Goal: Complete application form

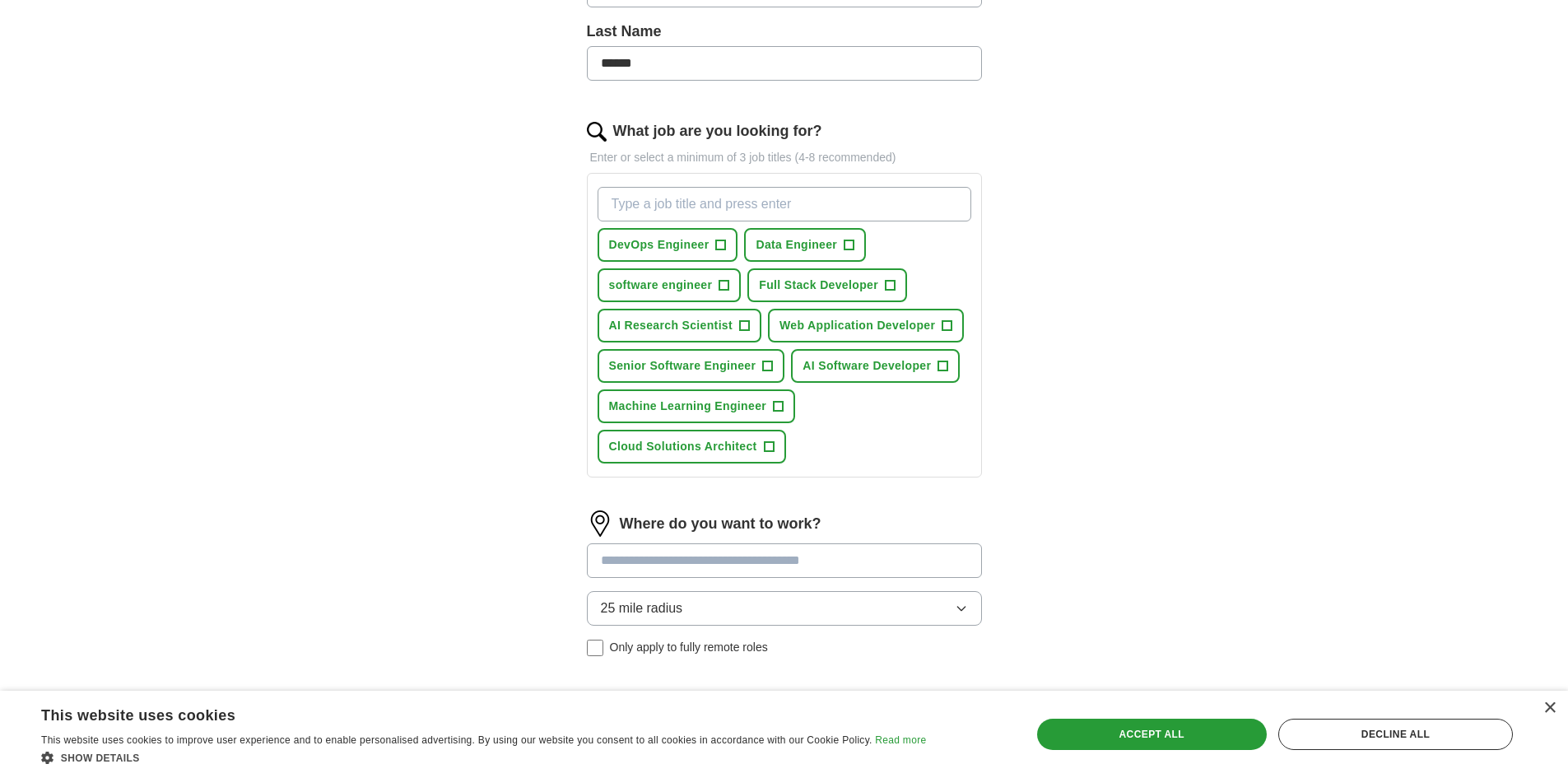
scroll to position [432, 0]
click at [715, 283] on button "software engineer +" at bounding box center [669, 286] width 144 height 33
click at [751, 326] on button "AI Research Scientist +" at bounding box center [680, 326] width 165 height 33
click at [936, 325] on button "Web Application Developer +" at bounding box center [866, 326] width 196 height 33
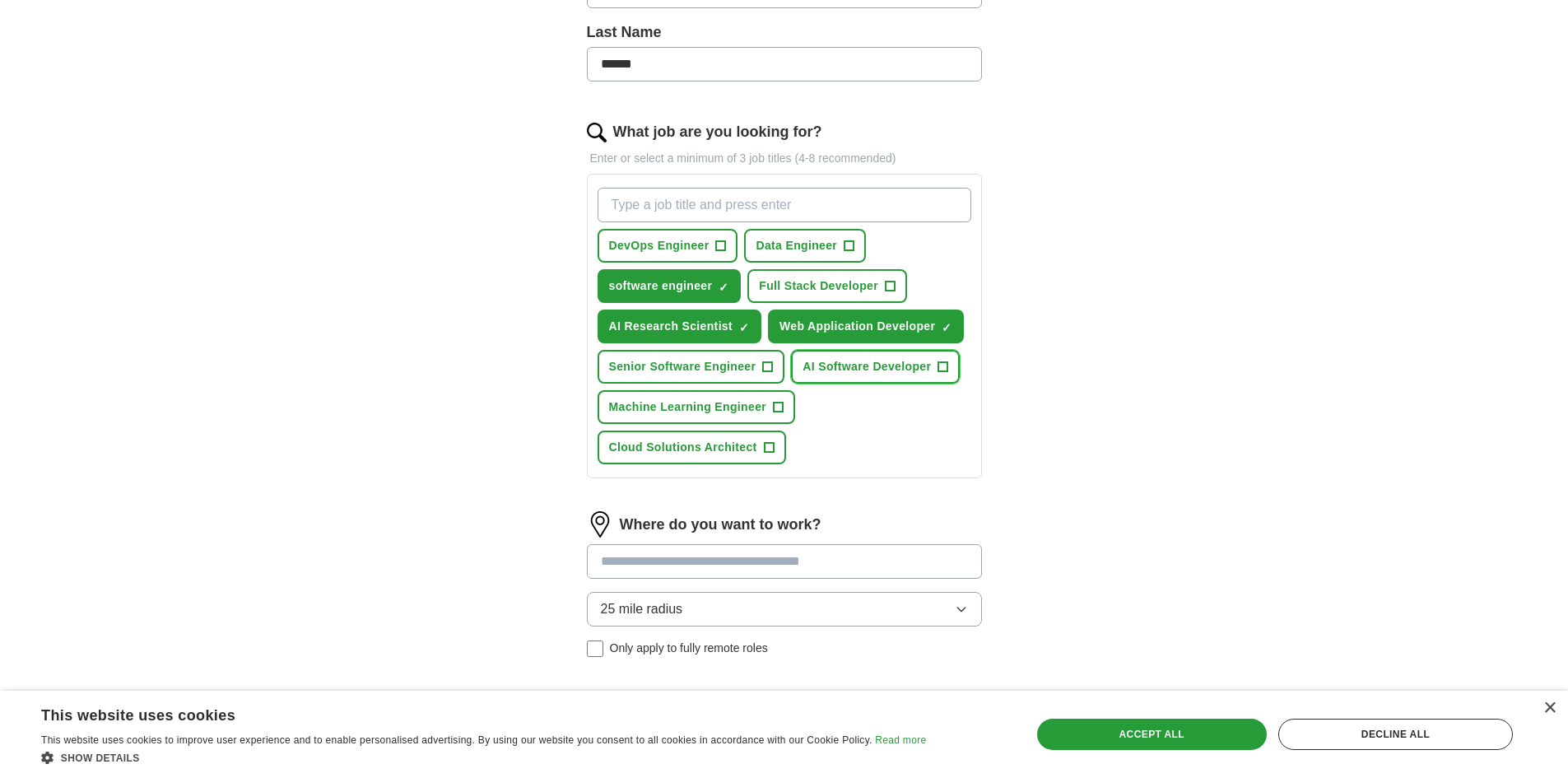
click at [944, 377] on button "AI Software Developer +" at bounding box center [875, 367] width 169 height 33
click at [885, 287] on span "+" at bounding box center [890, 286] width 10 height 10
click at [772, 368] on span "+" at bounding box center [768, 368] width 10 height 13
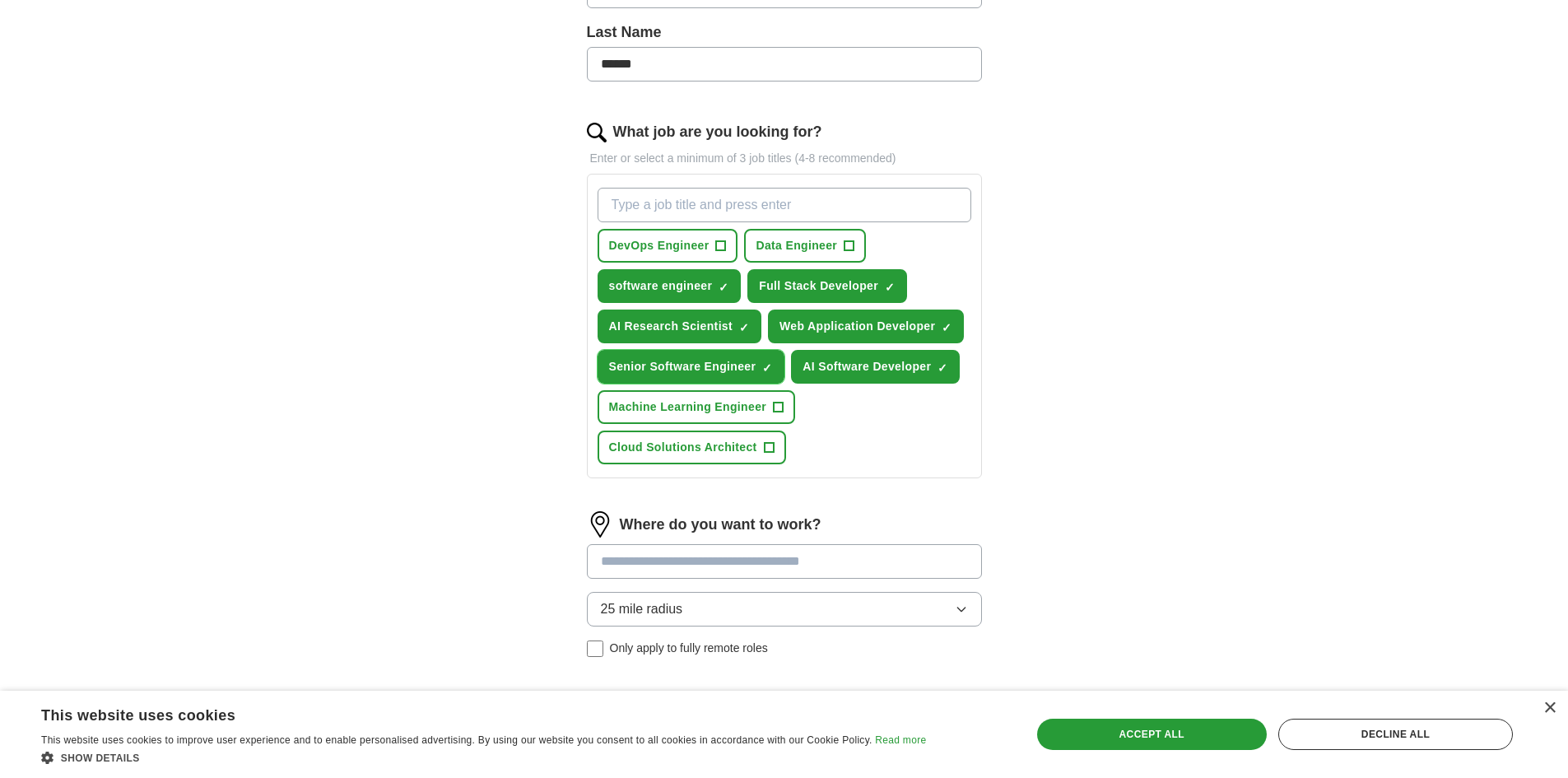
scroll to position [655, 0]
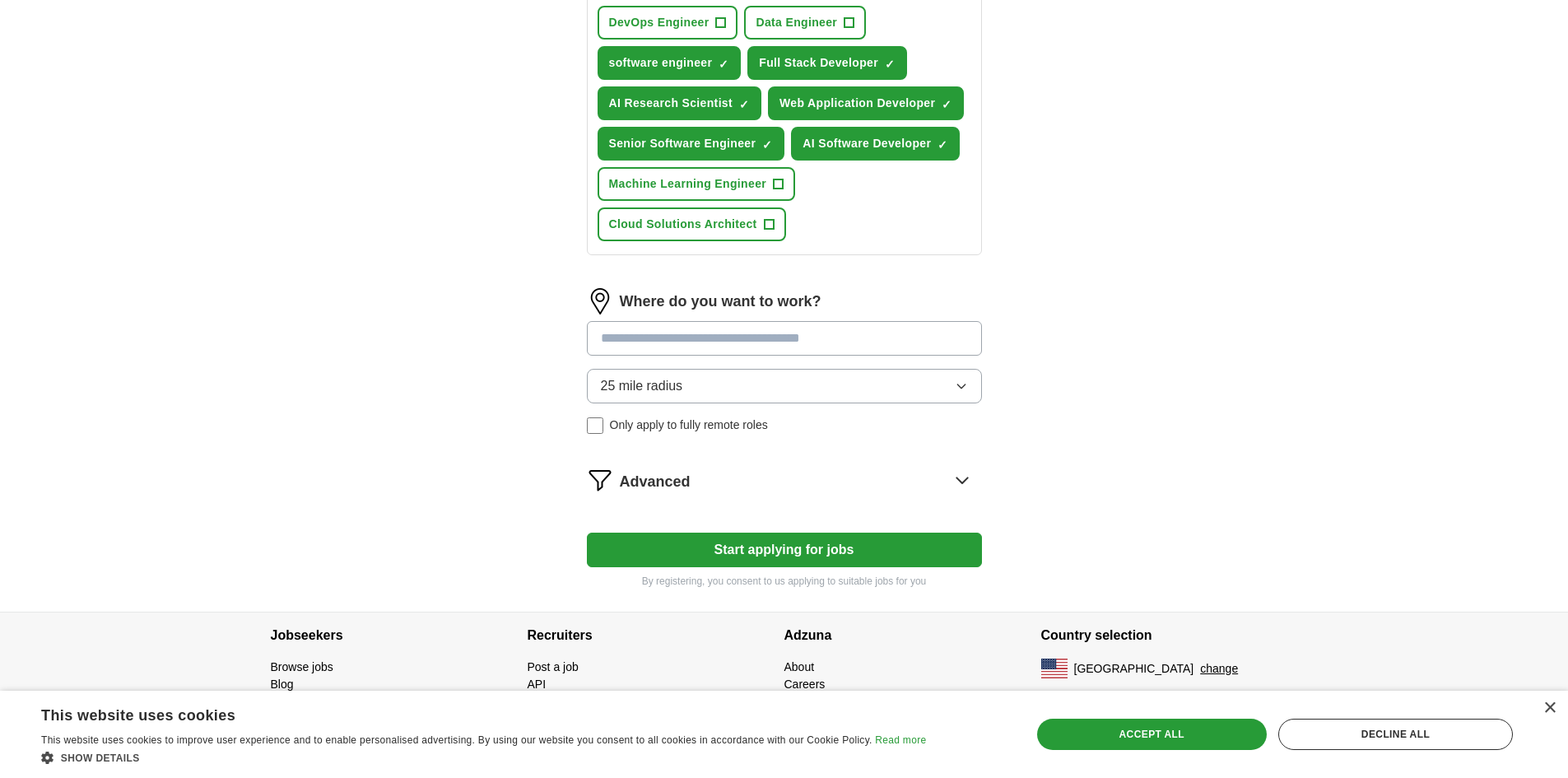
click at [748, 341] on input at bounding box center [784, 338] width 395 height 34
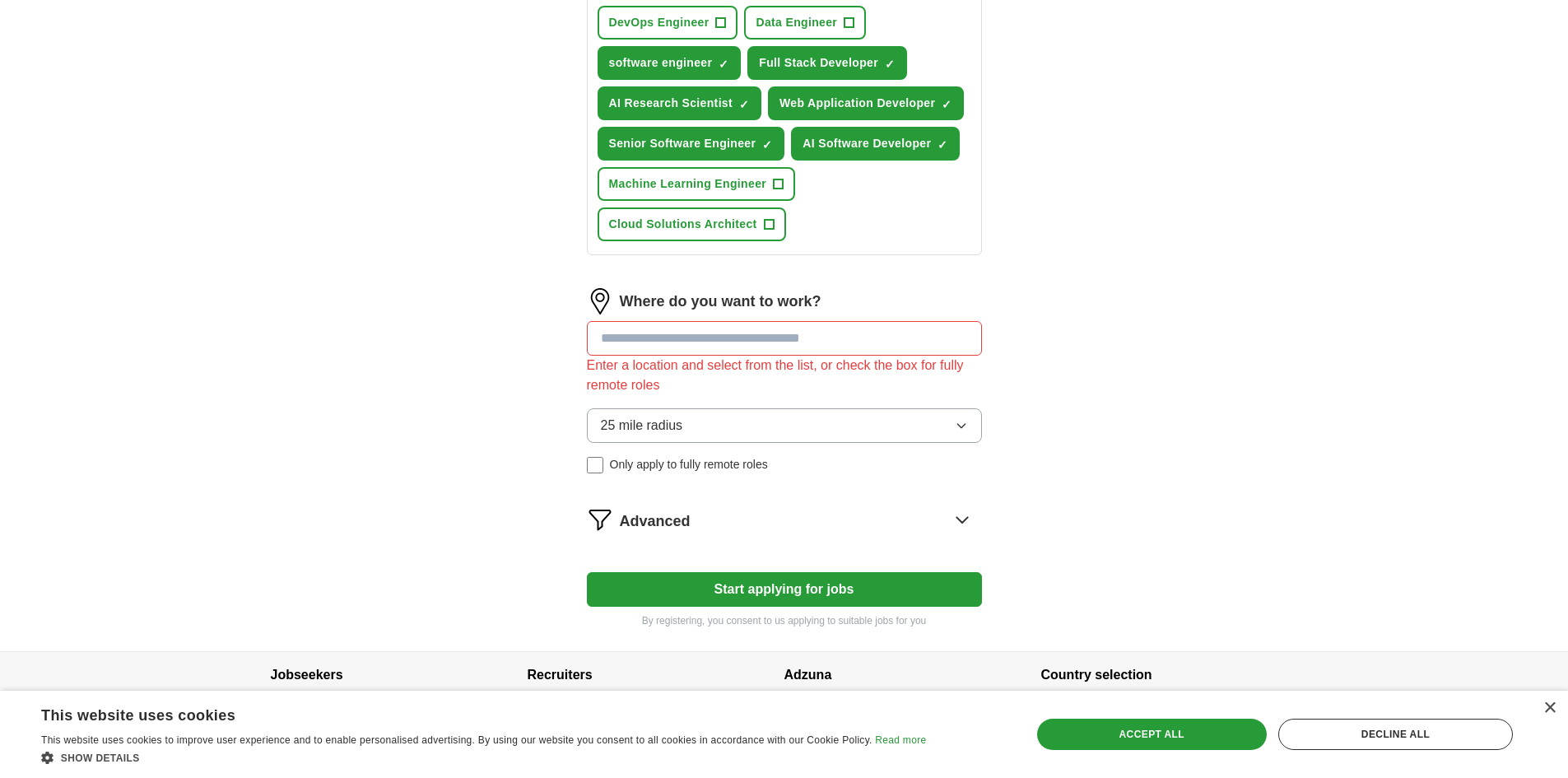
click at [695, 392] on div "Where do you want to work? Enter a location and select from the list, or check …" at bounding box center [784, 388] width 395 height 198
click at [687, 344] on input at bounding box center [784, 338] width 395 height 34
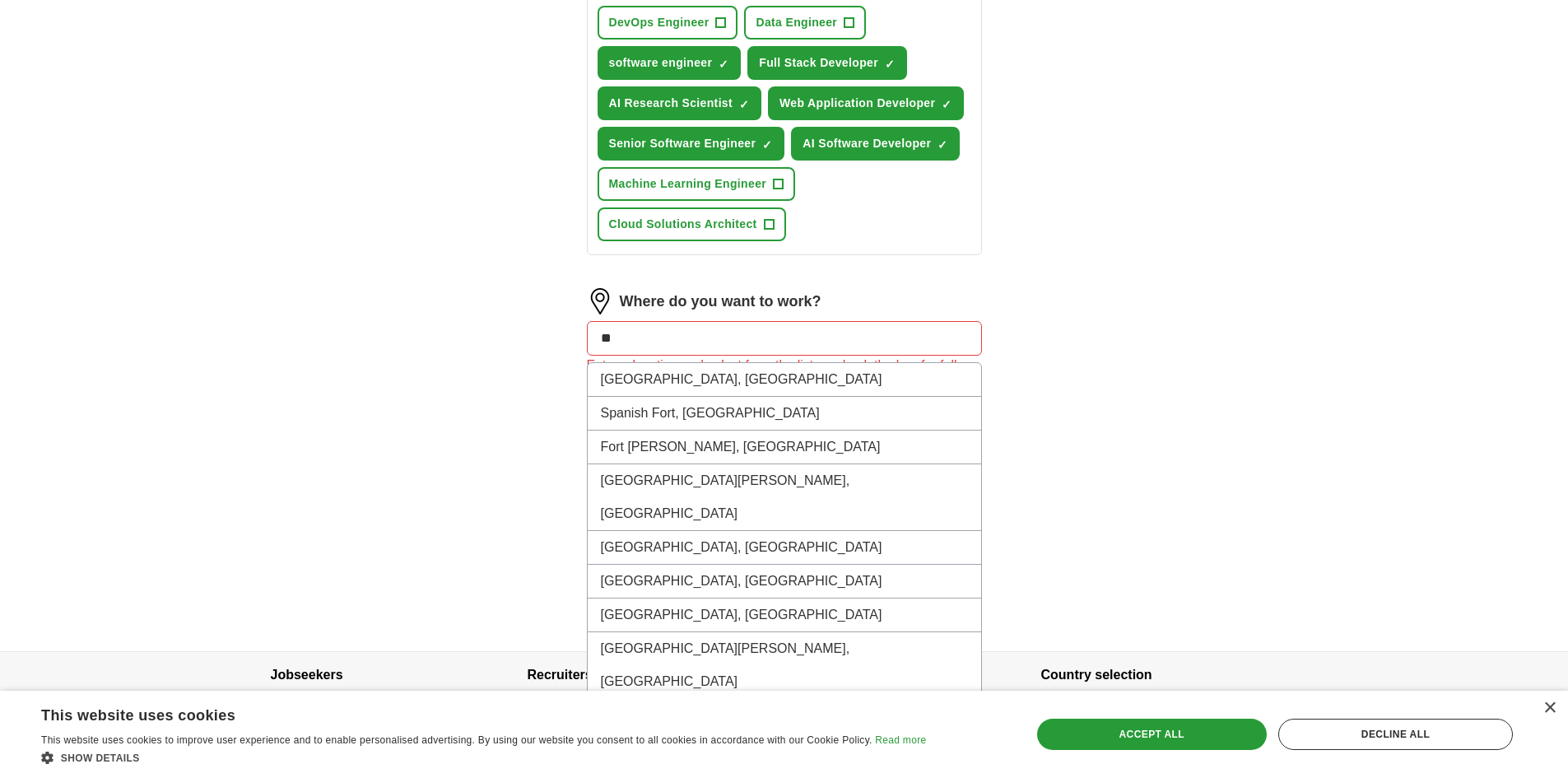
type input "*"
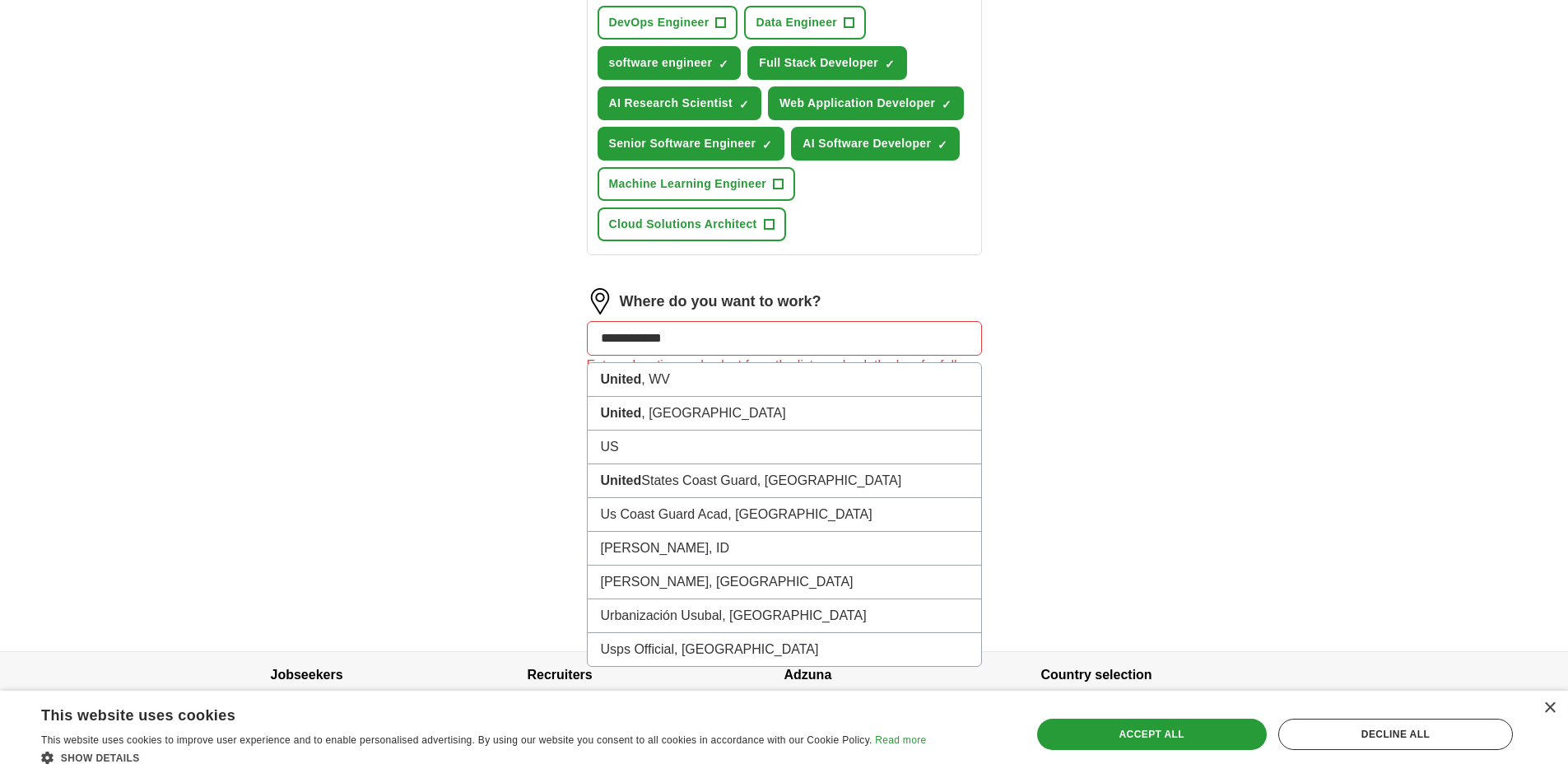
type input "**********"
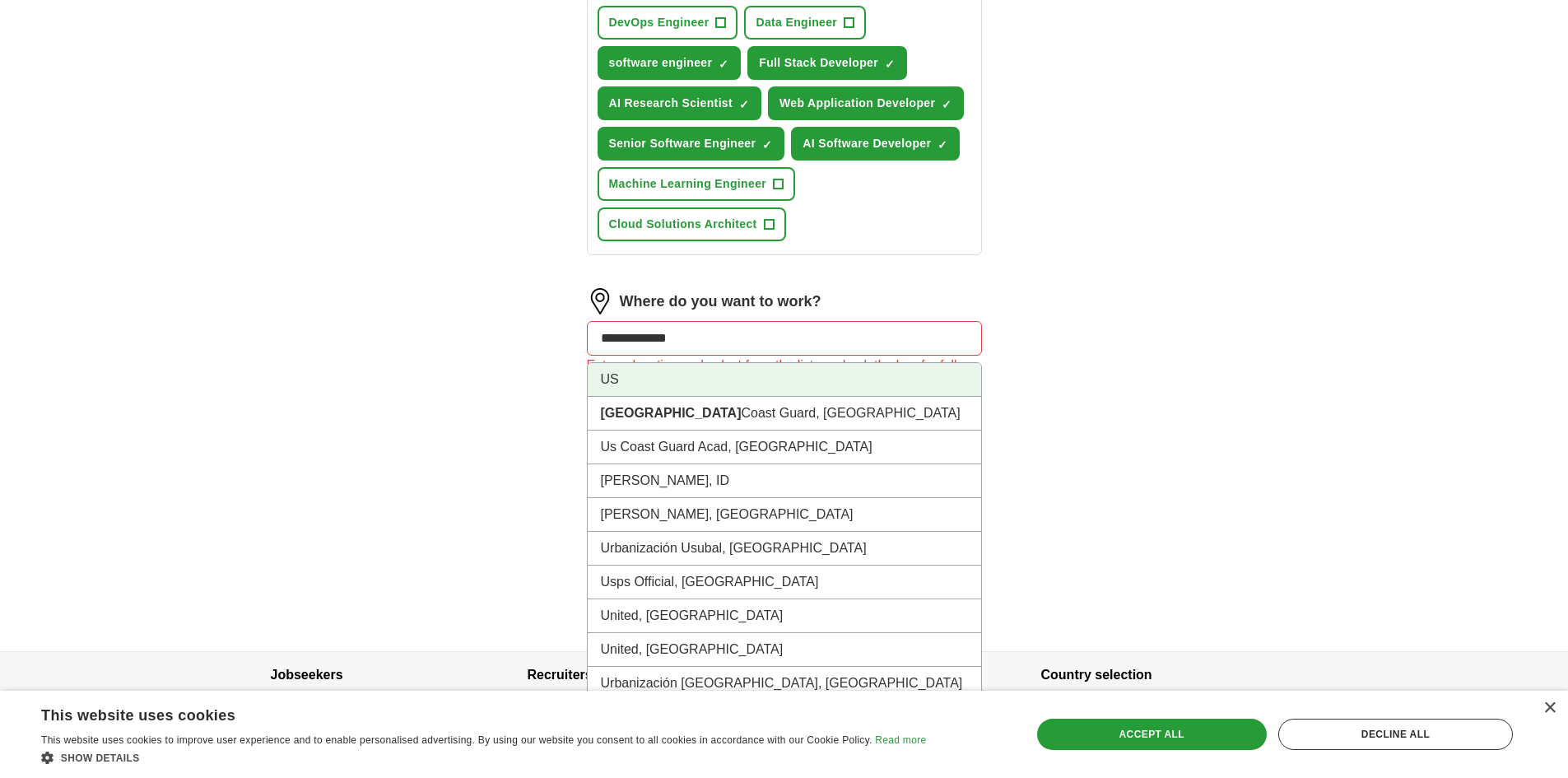
click at [636, 389] on li "US" at bounding box center [784, 379] width 393 height 33
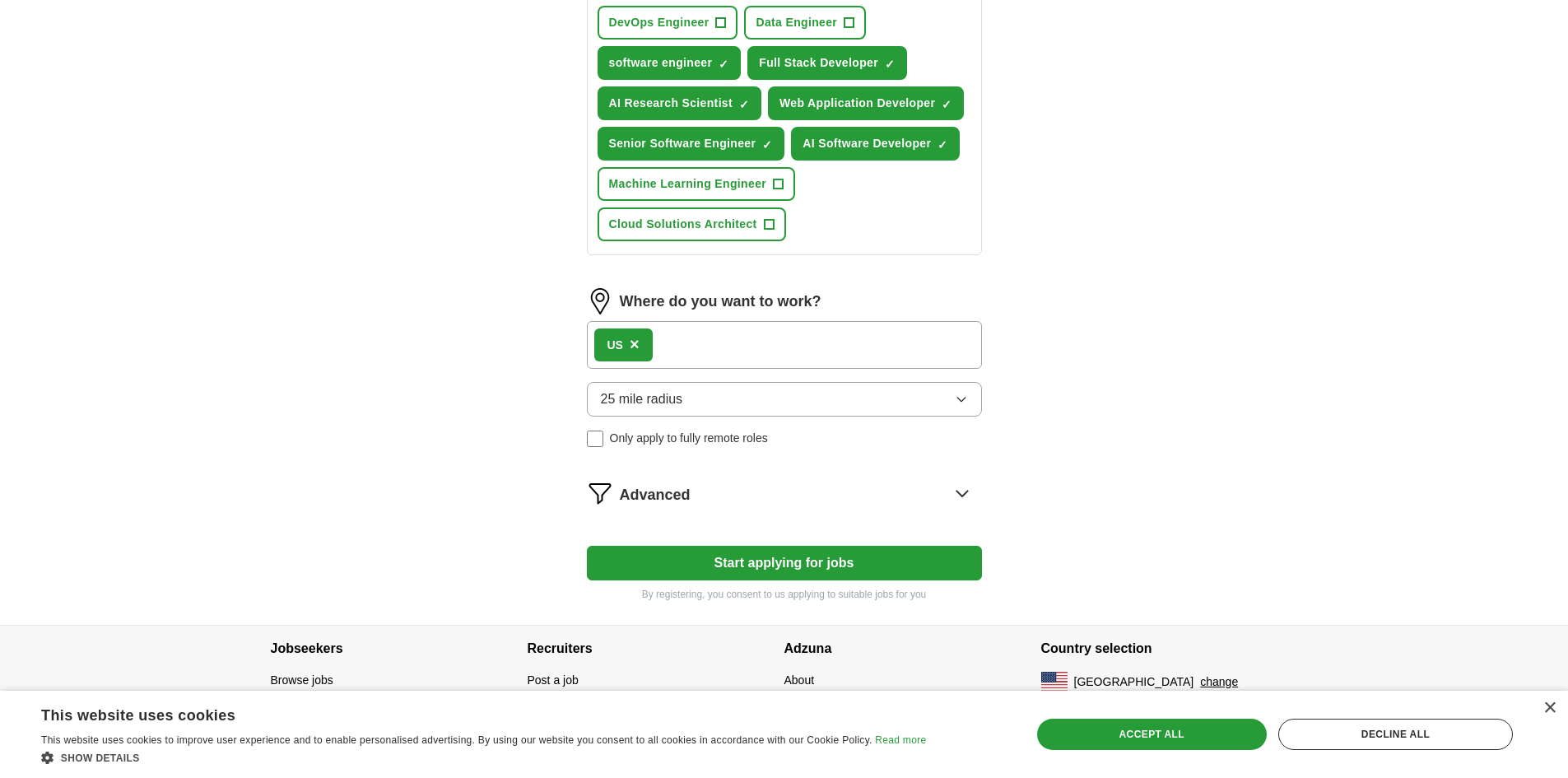
click at [665, 398] on span "25 mile radius" at bounding box center [642, 399] width 82 height 20
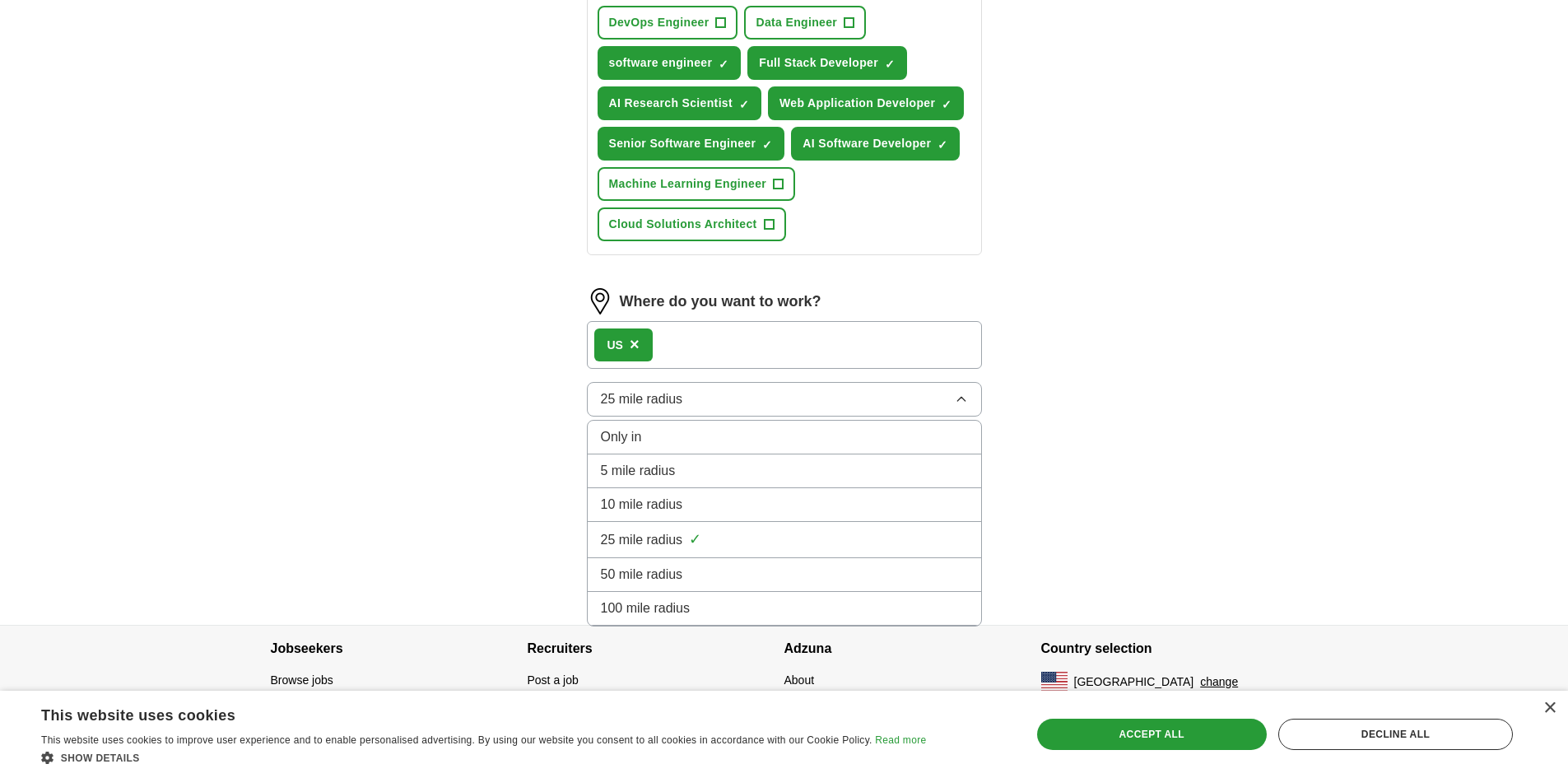
click at [679, 608] on span "100 mile radius" at bounding box center [645, 608] width 89 height 20
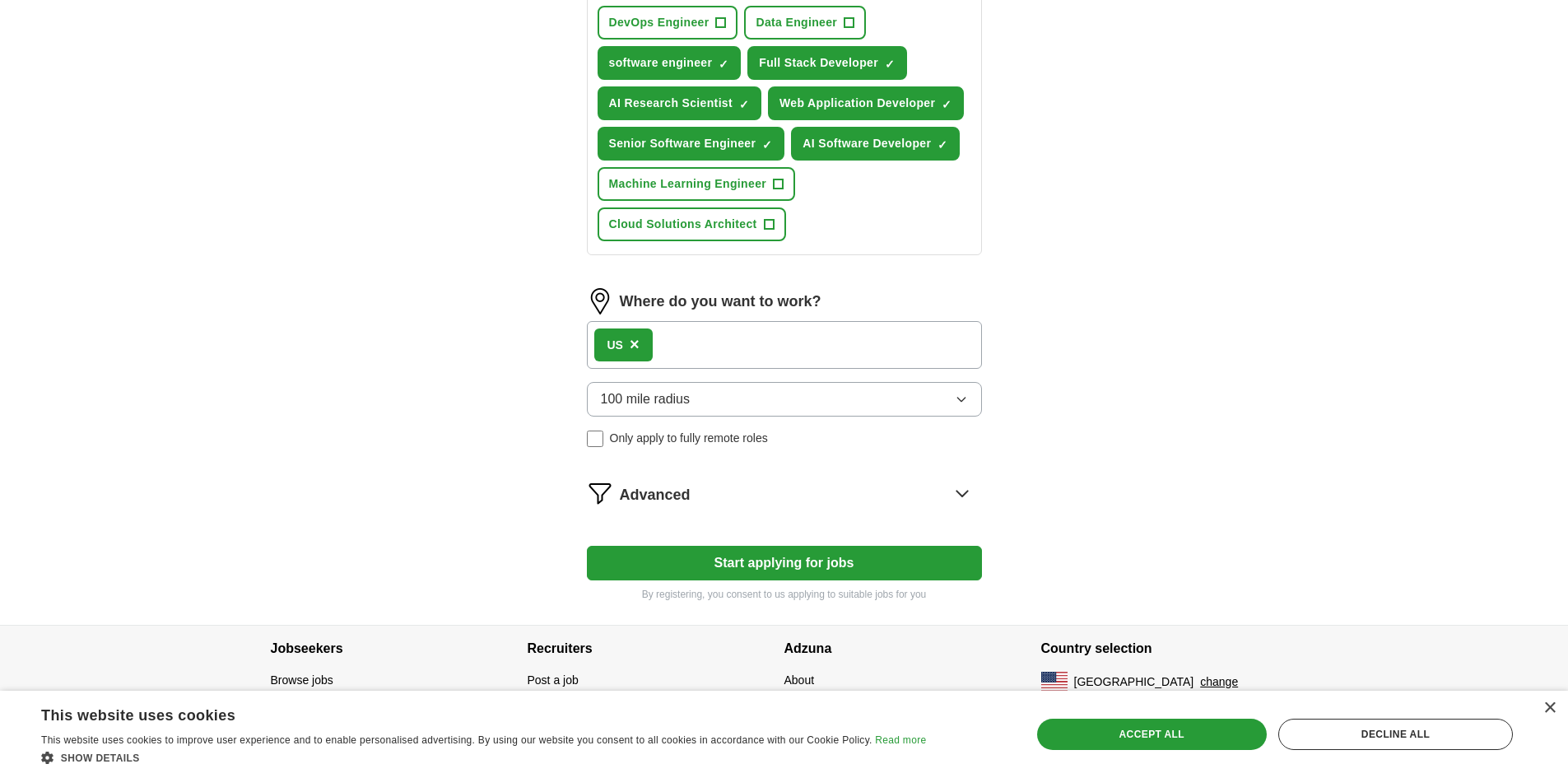
click at [663, 497] on span "Advanced" at bounding box center [655, 494] width 70 height 22
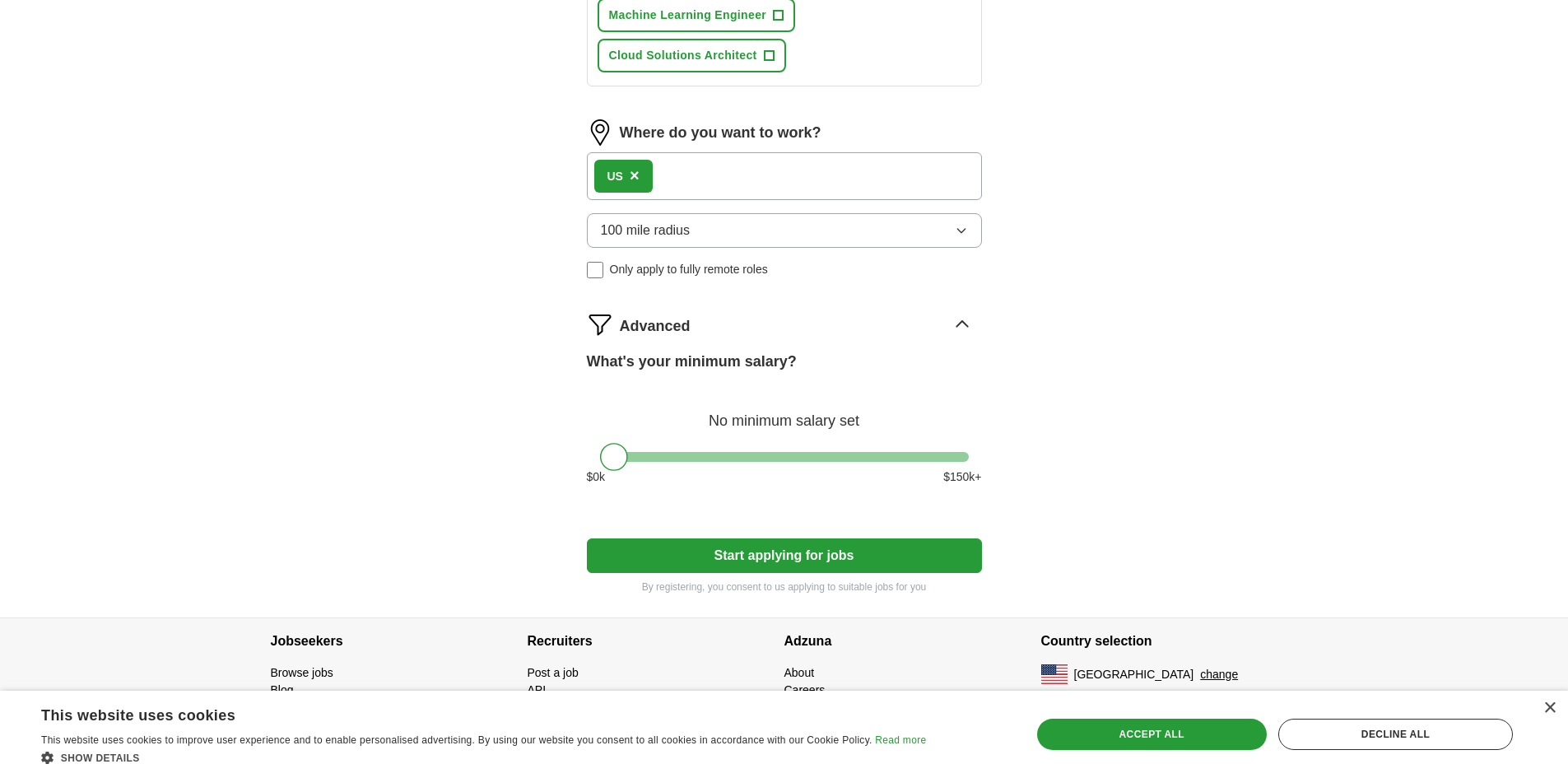
scroll to position [830, 0]
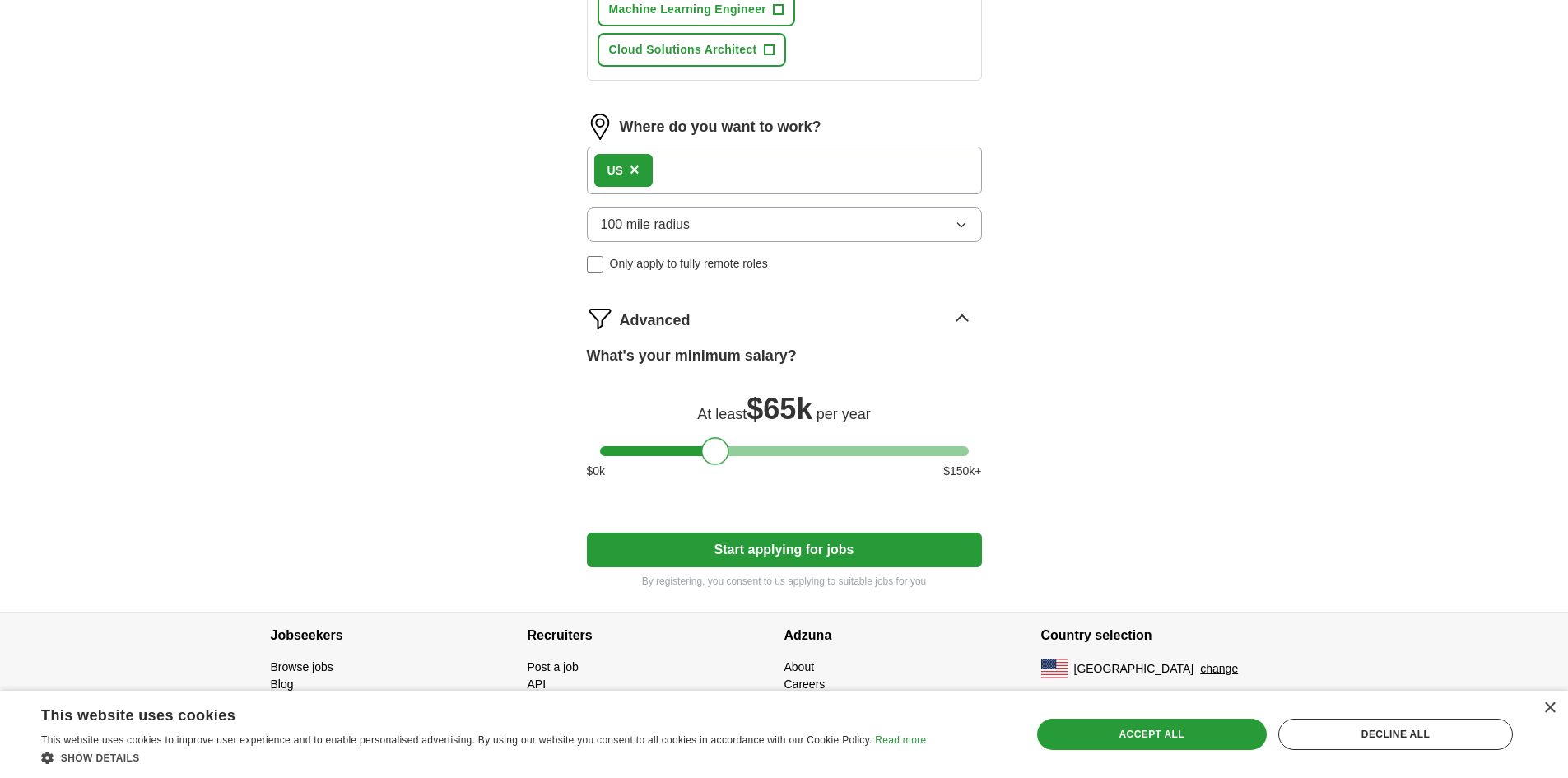
drag, startPoint x: 615, startPoint y: 459, endPoint x: 716, endPoint y: 450, distance: 101.4
click at [716, 450] on div at bounding box center [715, 450] width 28 height 28
click at [766, 545] on button "Start applying for jobs" at bounding box center [784, 549] width 395 height 34
select select "**"
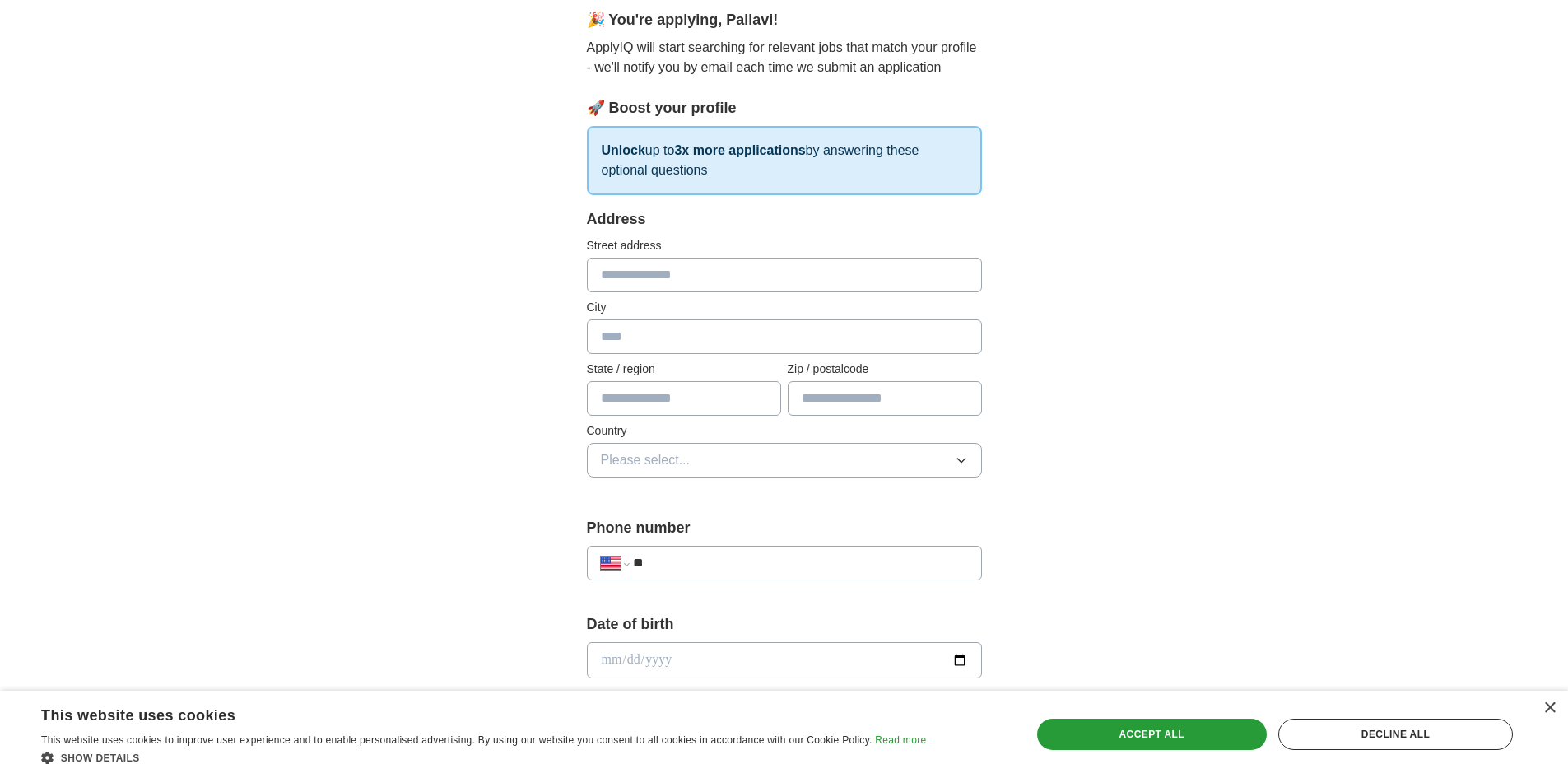
scroll to position [0, 0]
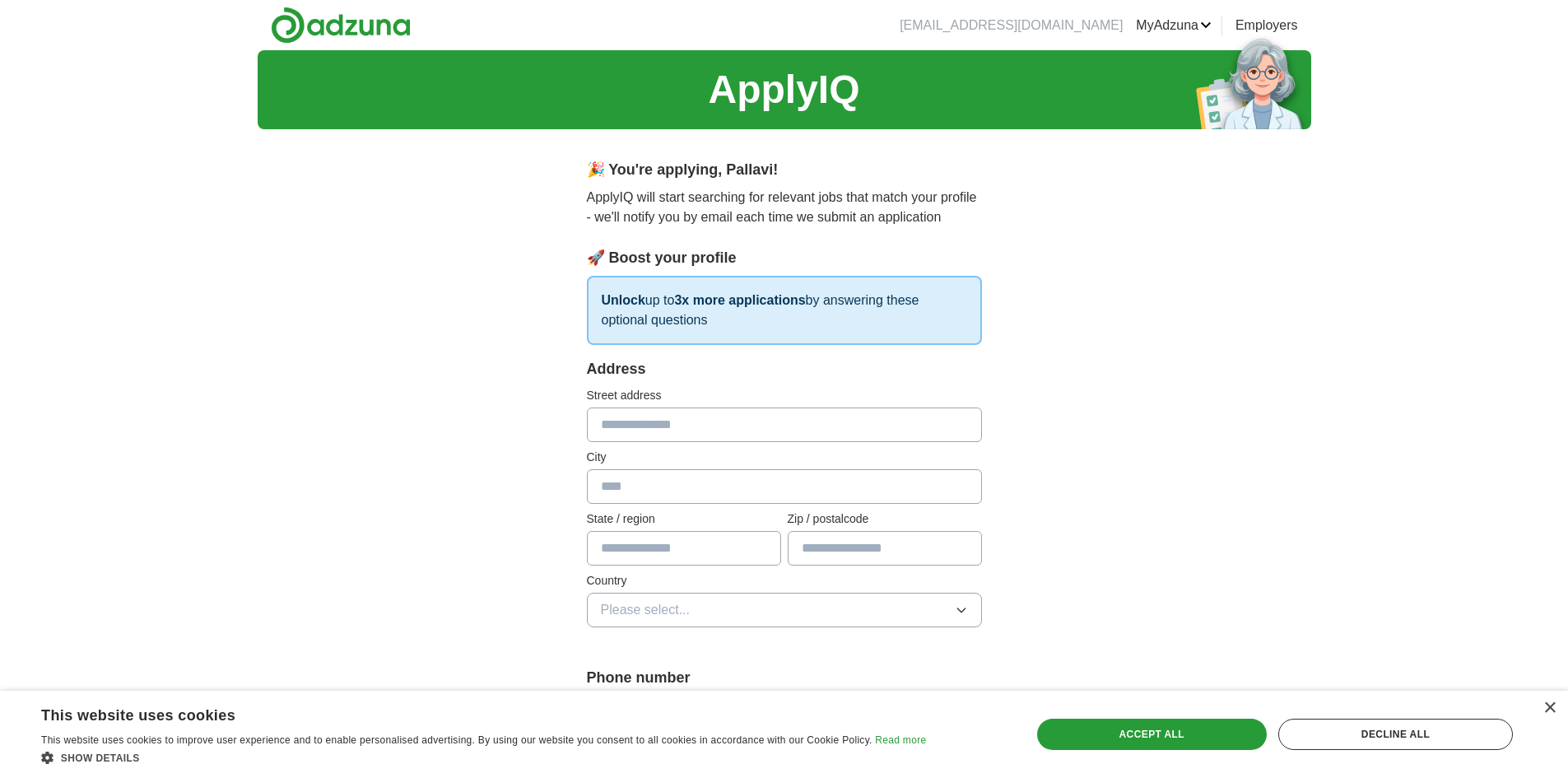
click at [652, 426] on input "text" at bounding box center [784, 425] width 395 height 34
type input "**********"
type input "**"
type input "*****"
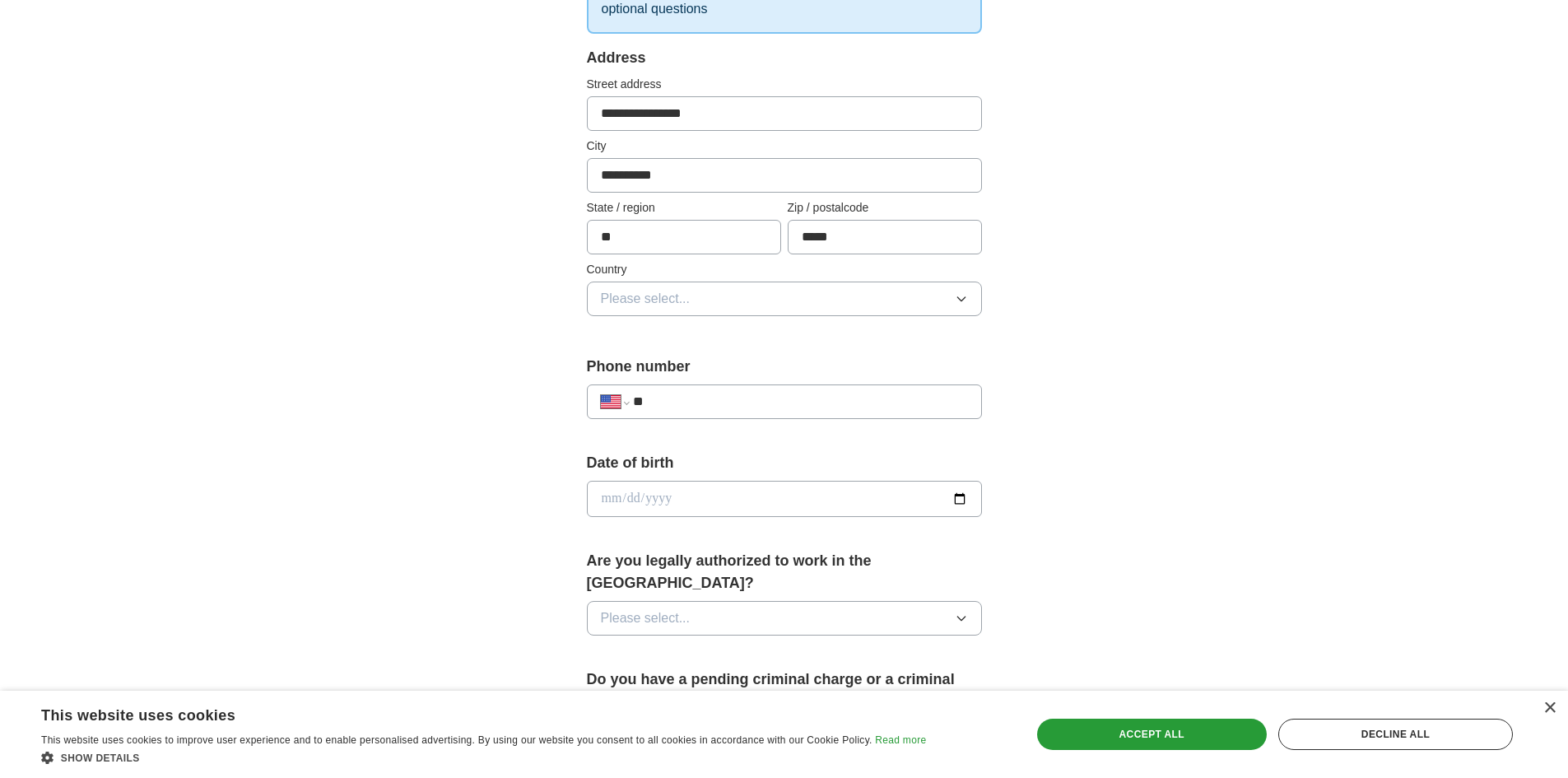
scroll to position [312, 0]
click at [673, 306] on span "Please select..." at bounding box center [645, 298] width 89 height 20
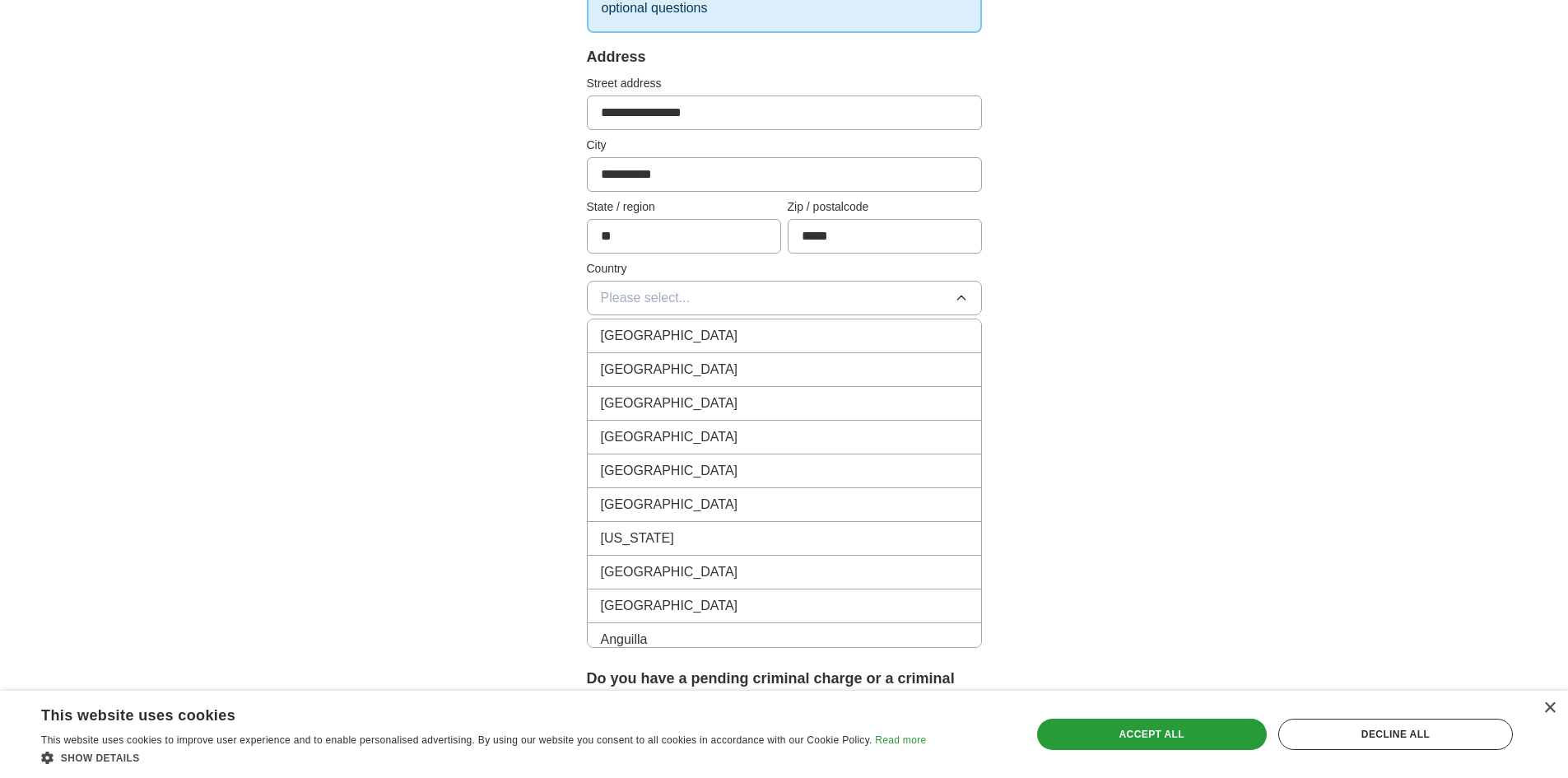
click at [664, 376] on span "[GEOGRAPHIC_DATA]" at bounding box center [669, 369] width 137 height 20
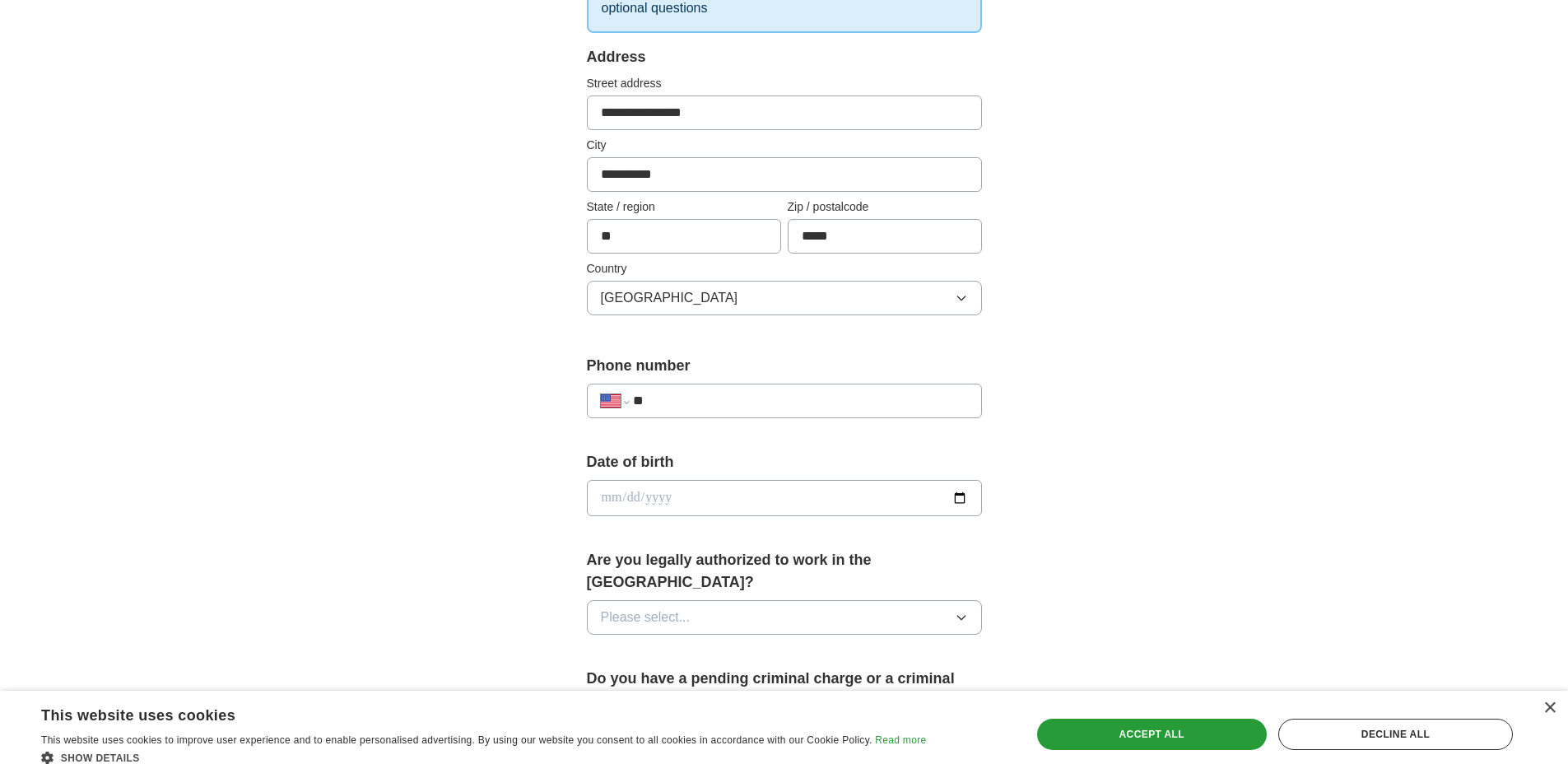
click at [696, 396] on input "**" at bounding box center [800, 401] width 334 height 20
type input "**********"
click at [952, 492] on input "date" at bounding box center [784, 498] width 395 height 36
type input "**********"
click at [701, 600] on button "Please select..." at bounding box center [784, 617] width 395 height 34
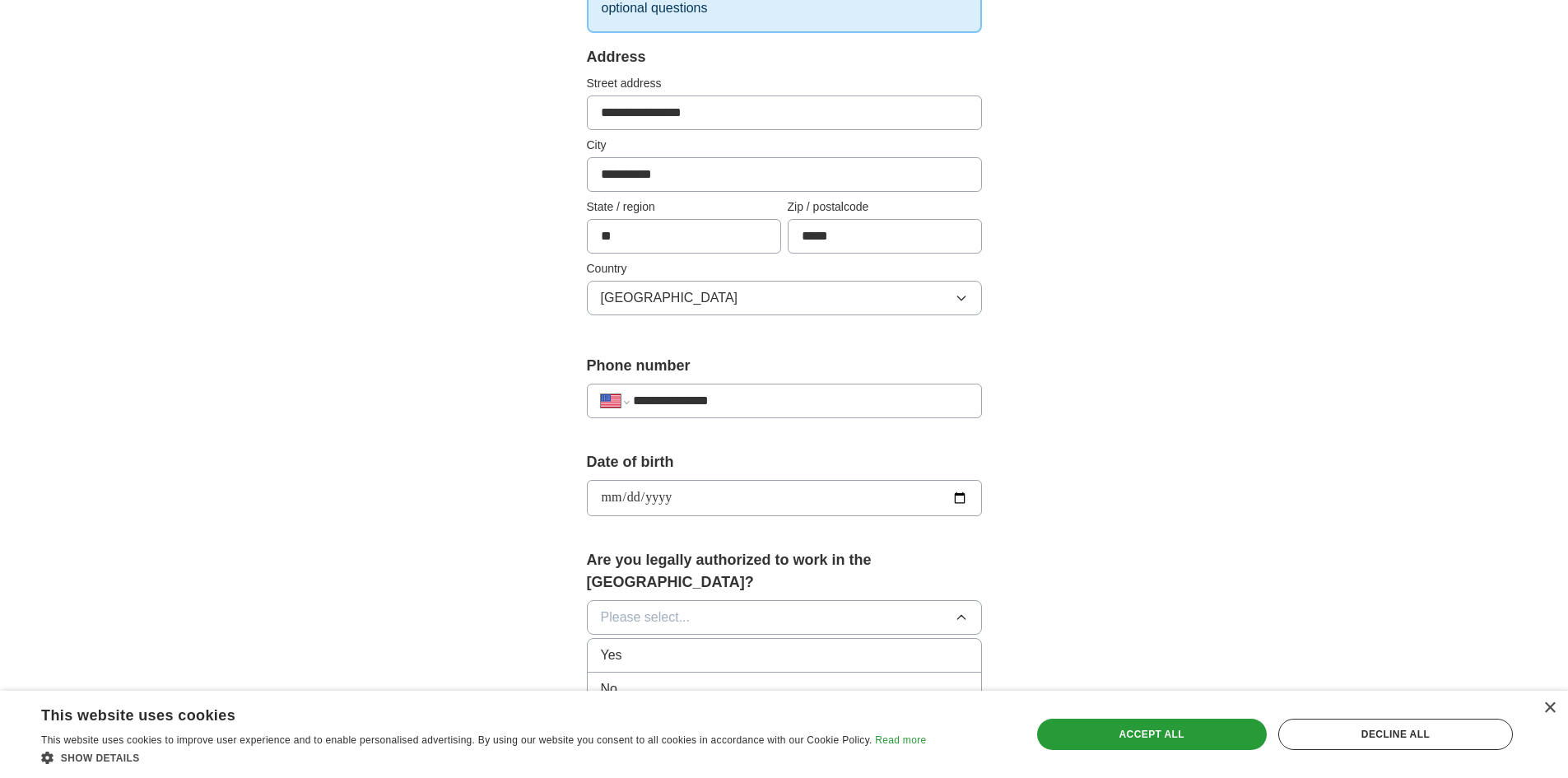
click at [648, 646] on div "Yes" at bounding box center [784, 655] width 367 height 20
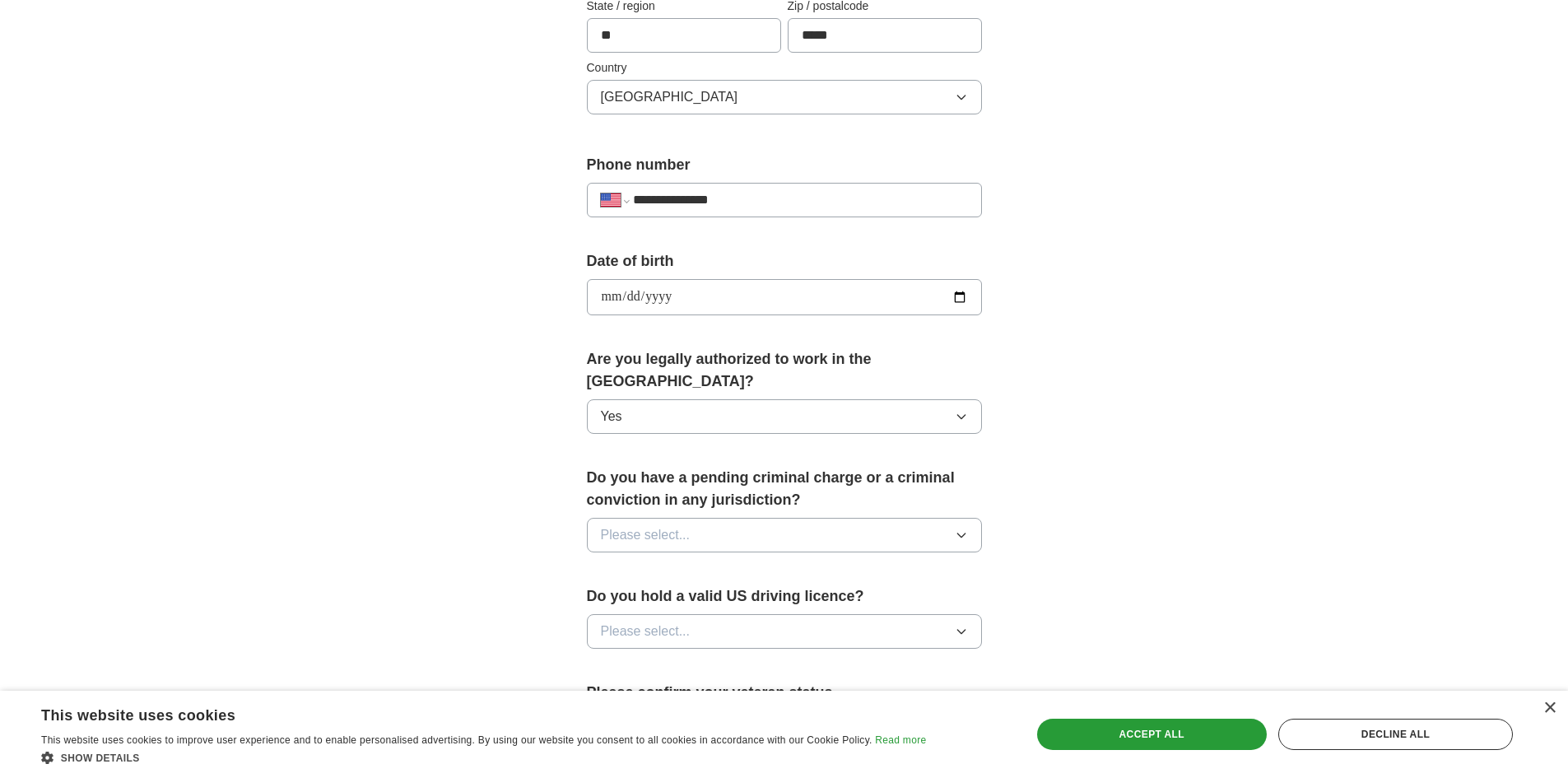
scroll to position [556, 0]
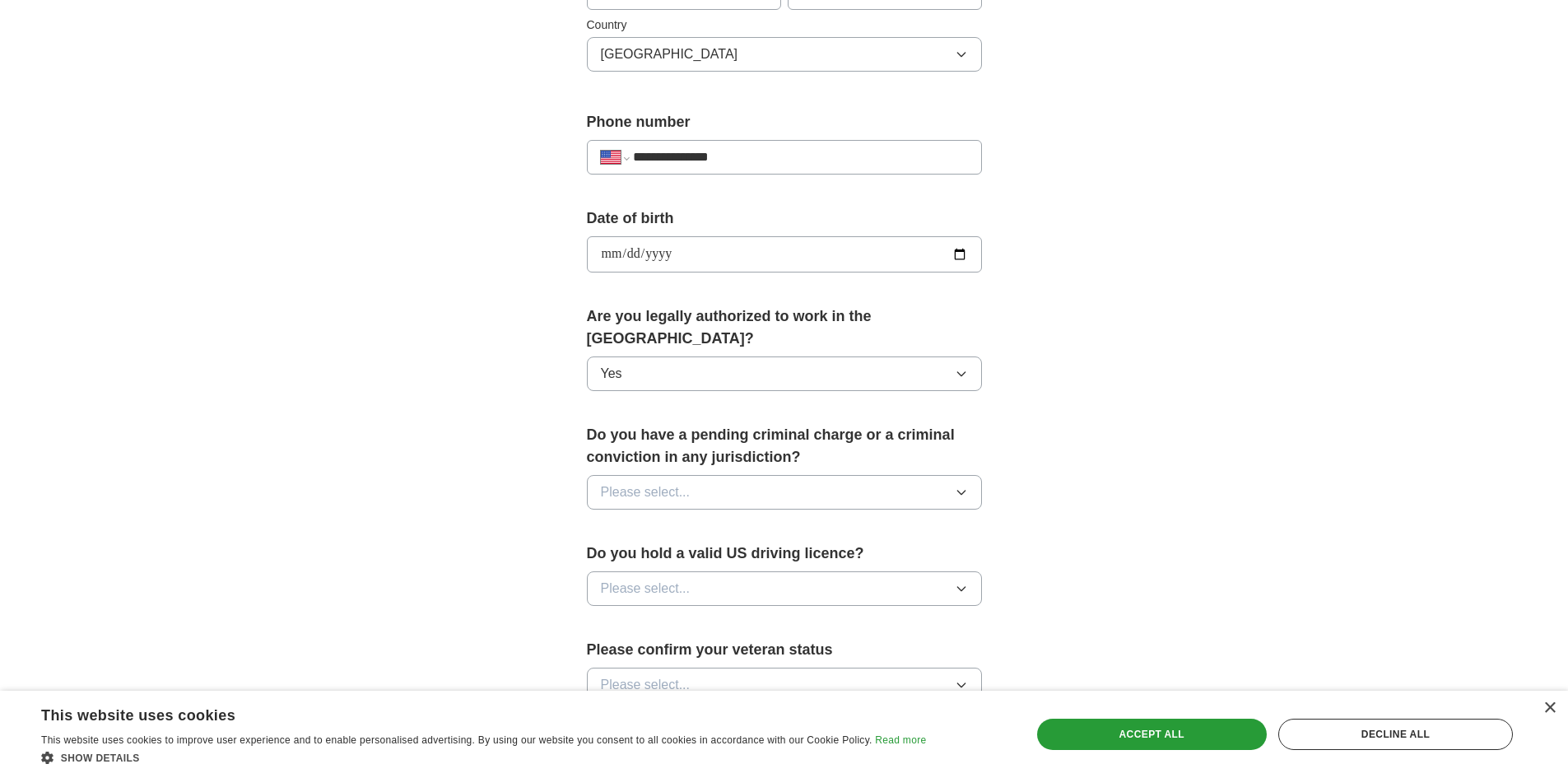
click at [724, 475] on button "Please select..." at bounding box center [784, 492] width 395 height 34
click at [674, 554] on div "No" at bounding box center [784, 564] width 367 height 20
click at [669, 579] on span "Please select..." at bounding box center [645, 588] width 89 height 20
click at [633, 617] on div "Yes" at bounding box center [784, 627] width 367 height 20
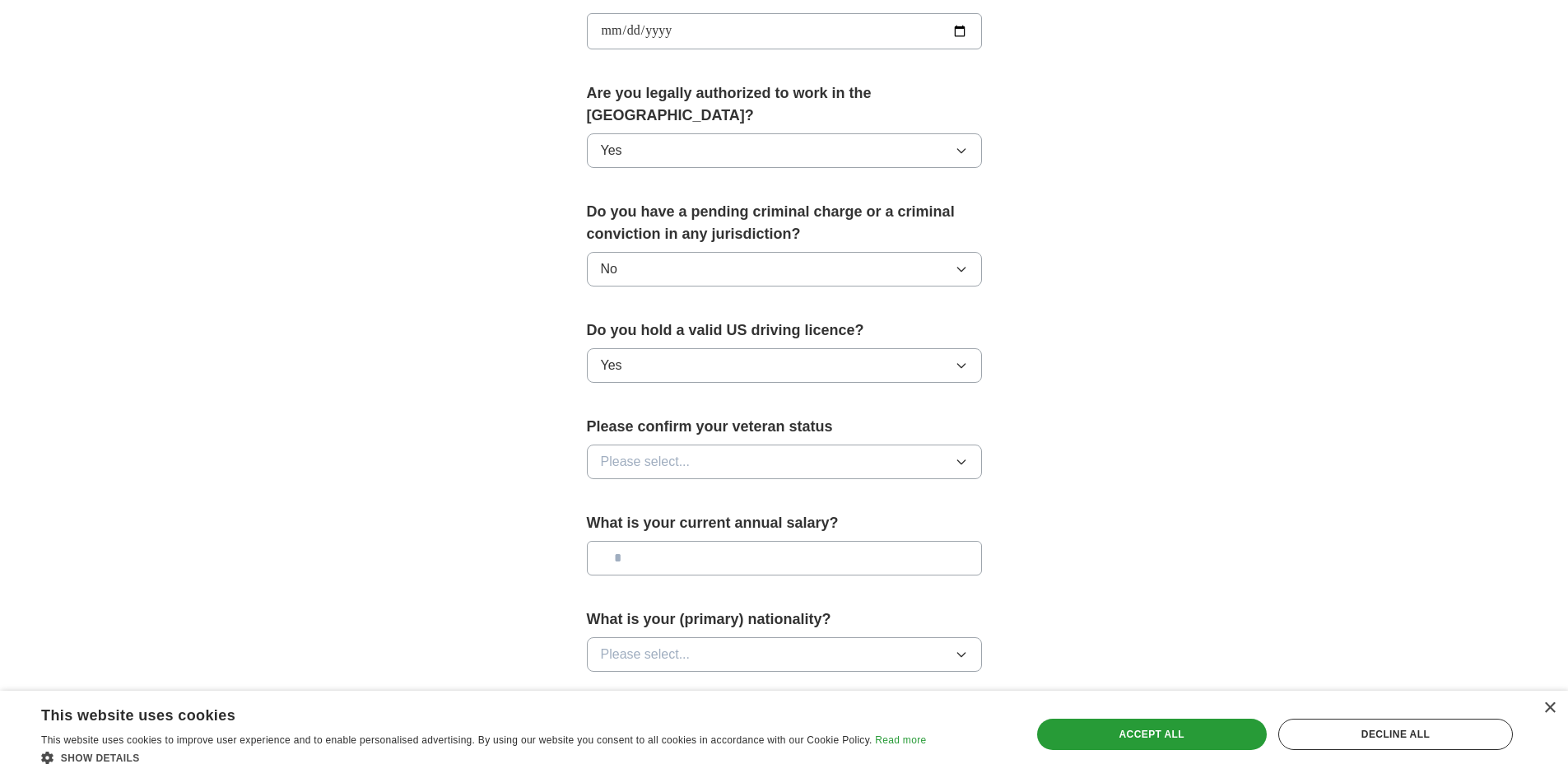
scroll to position [780, 0]
click at [722, 452] on button "Please select..." at bounding box center [784, 461] width 395 height 34
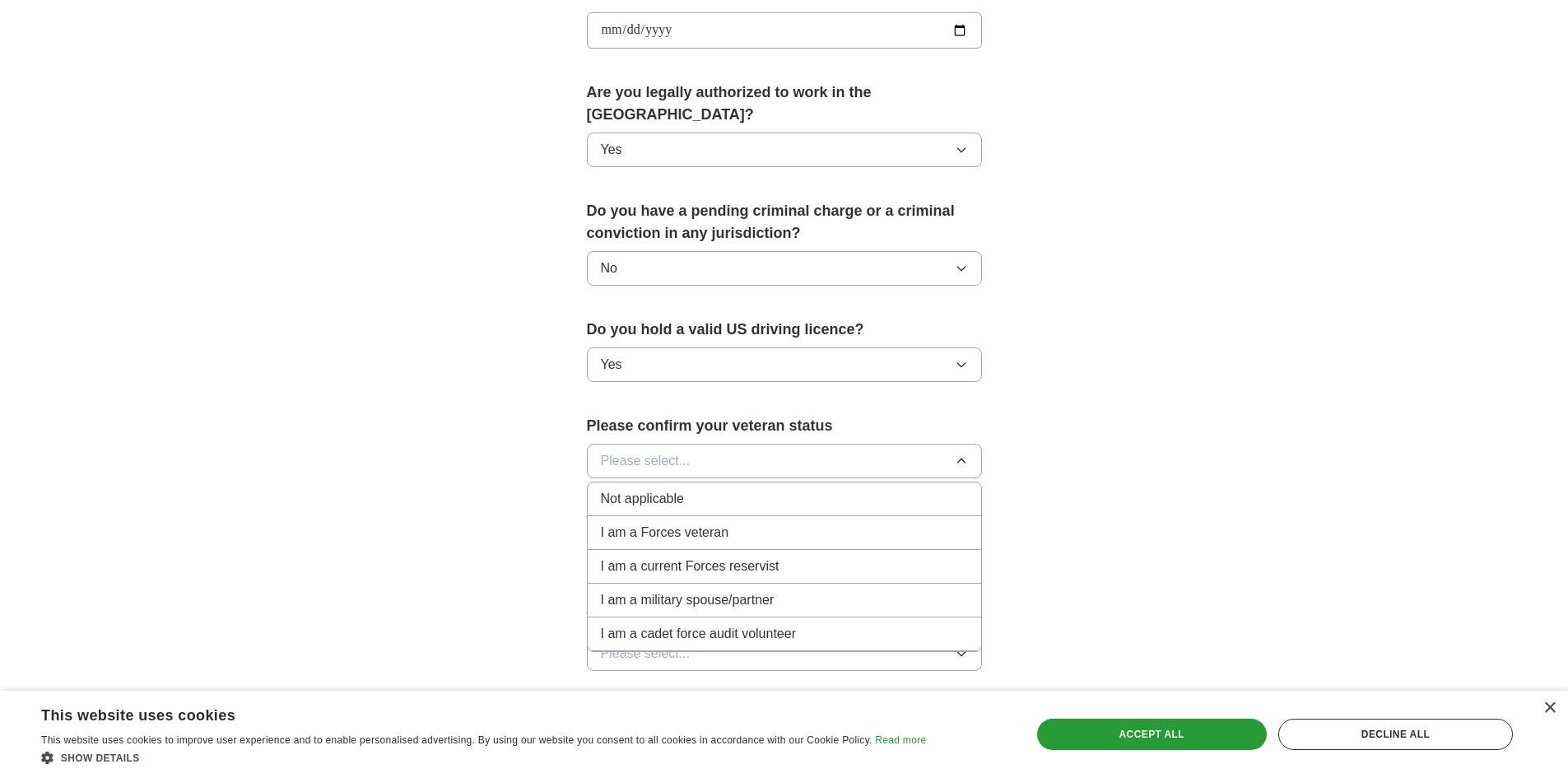
click at [664, 489] on span "Not applicable" at bounding box center [642, 499] width 83 height 20
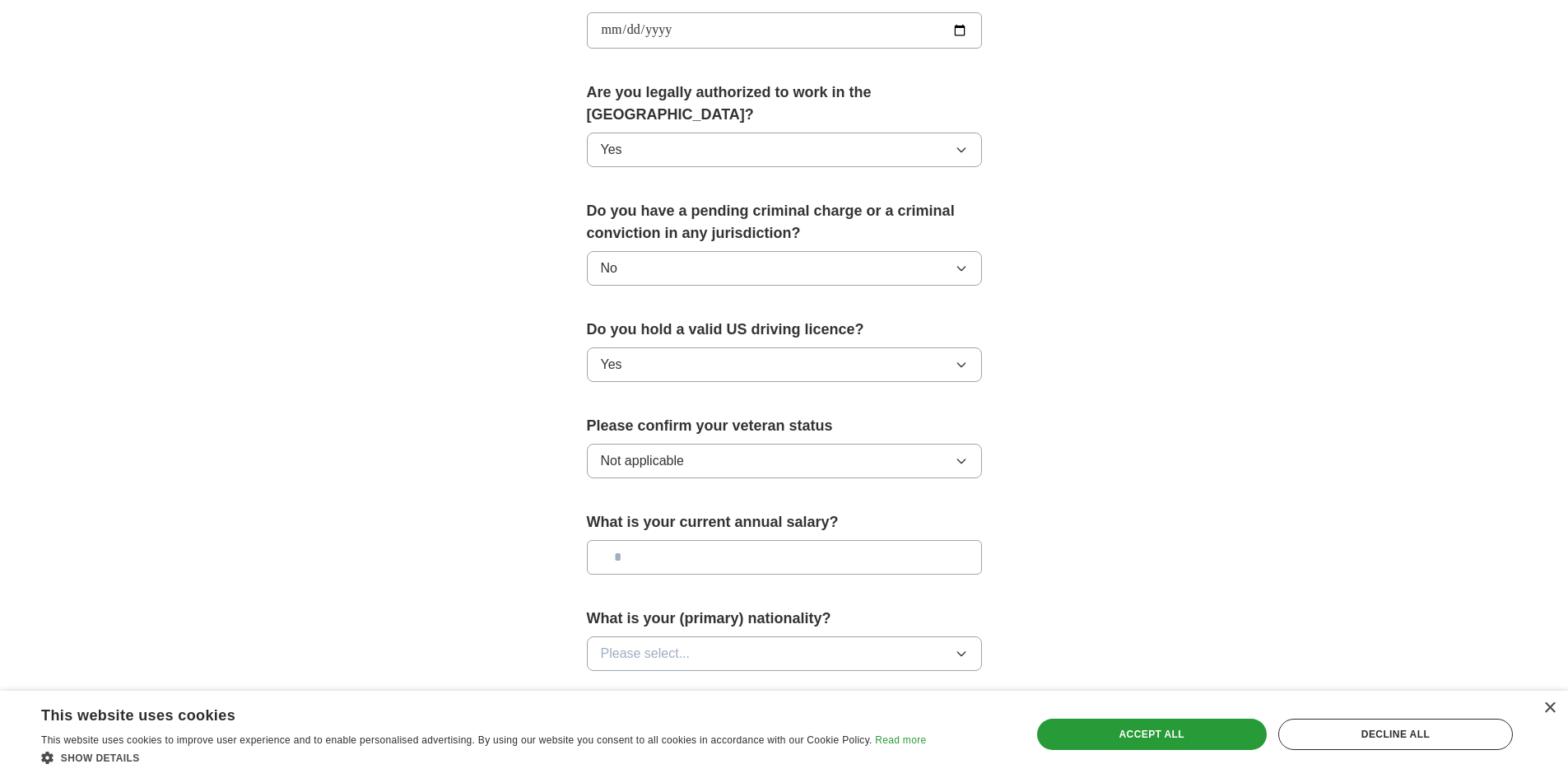
click at [647, 541] on input "text" at bounding box center [784, 557] width 395 height 34
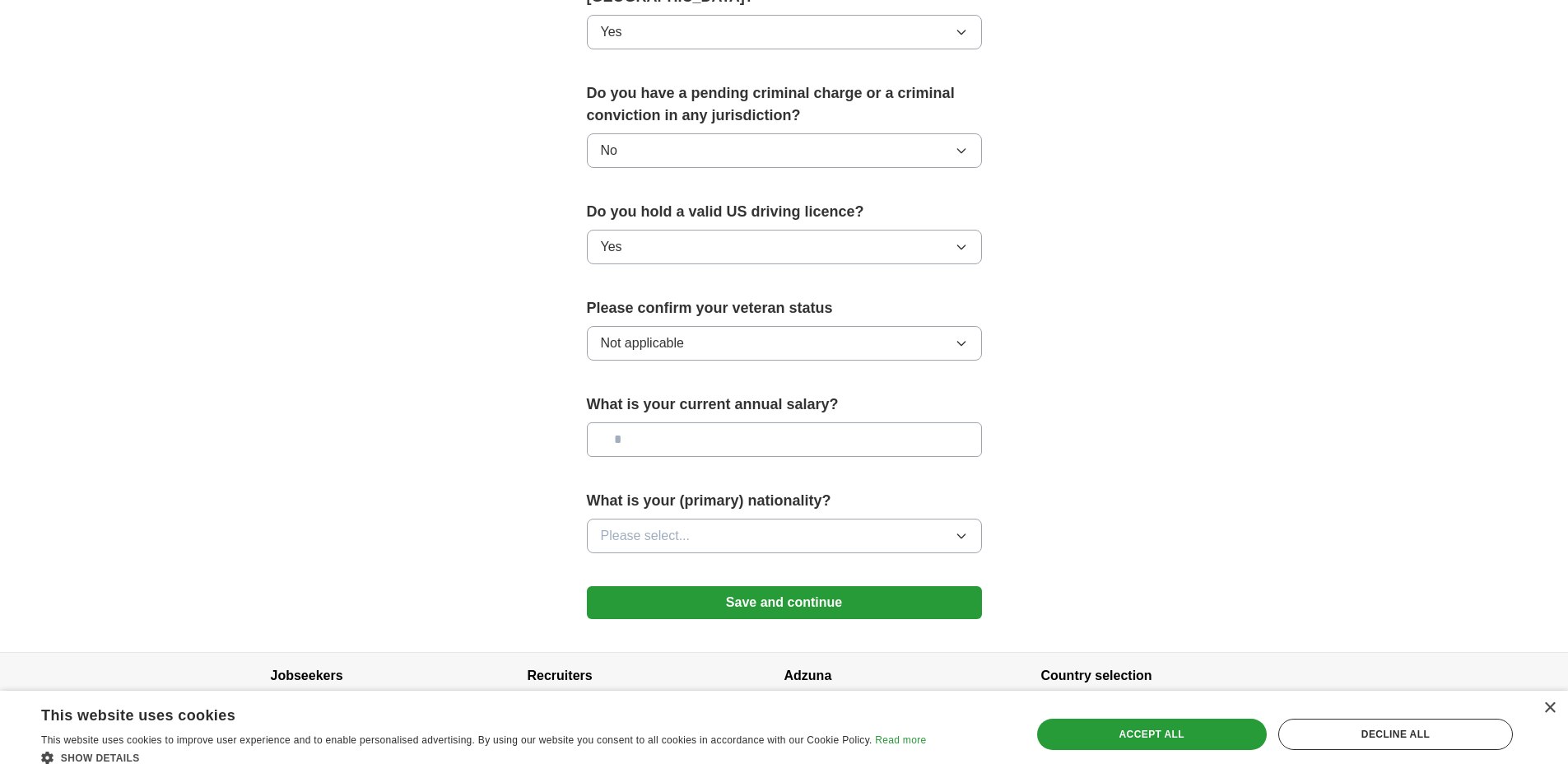
scroll to position [899, 0]
click at [683, 525] on span "Please select..." at bounding box center [645, 534] width 89 height 20
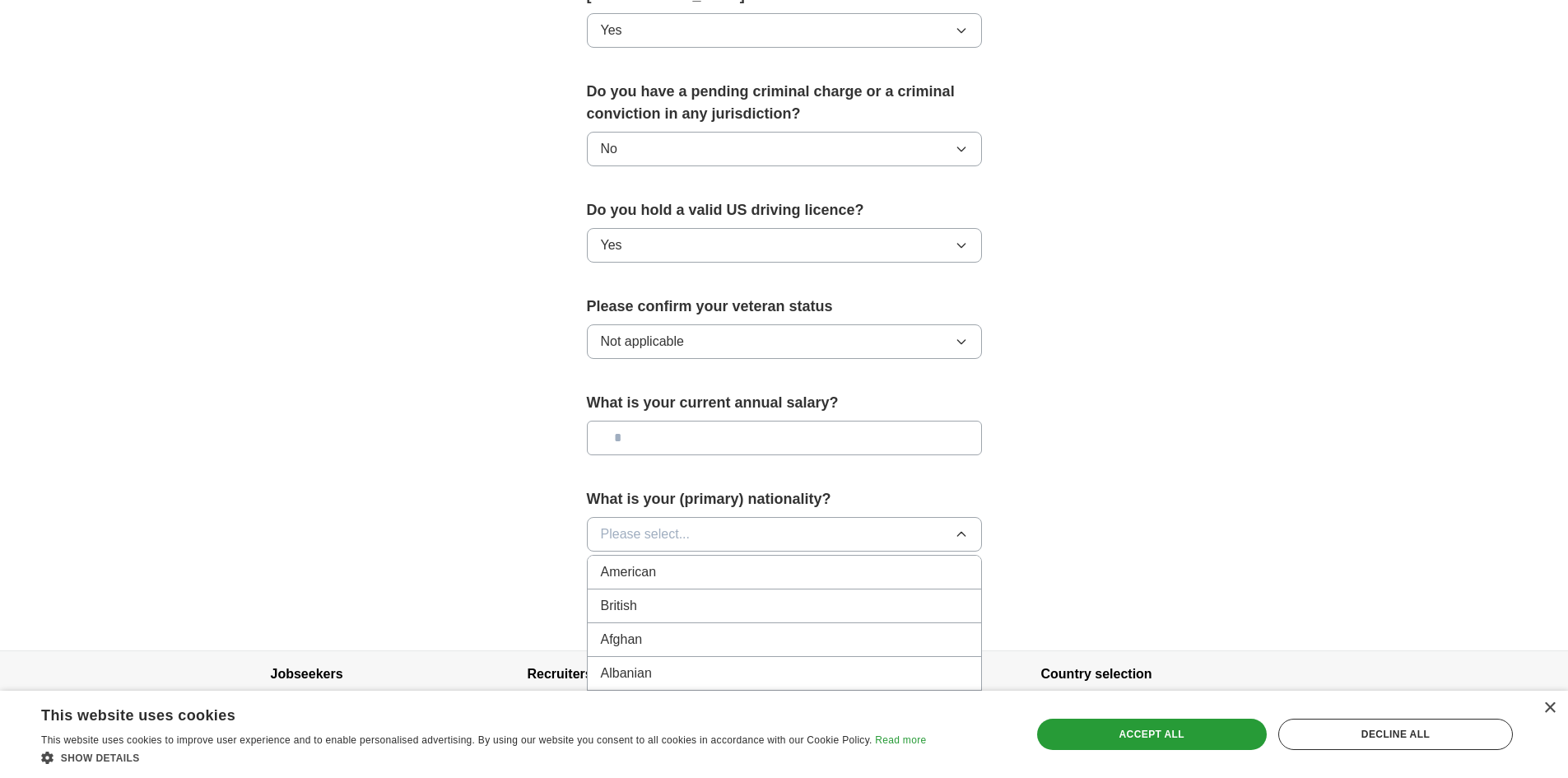
click at [664, 525] on span "Please select..." at bounding box center [645, 534] width 89 height 20
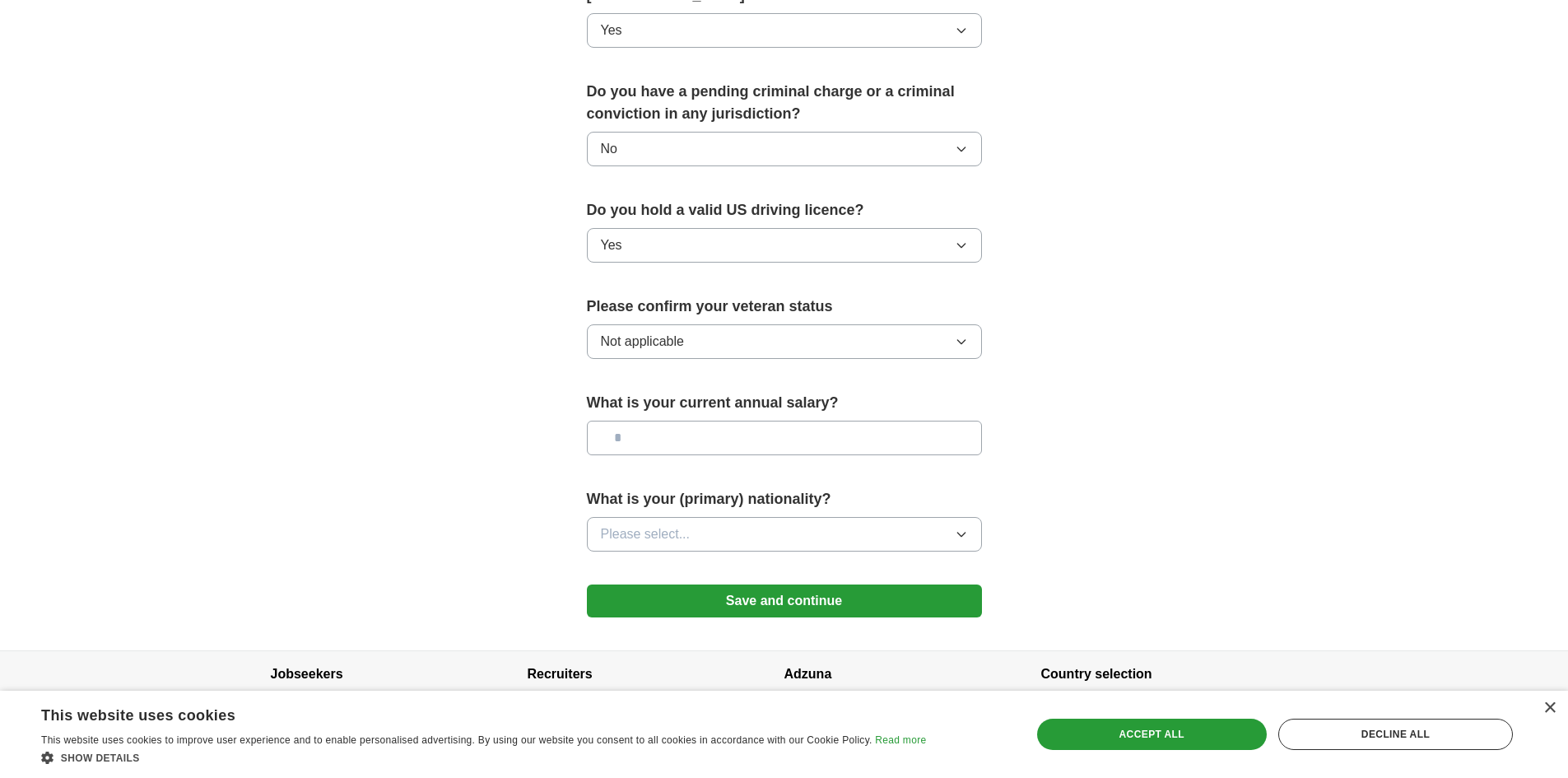
click at [681, 525] on span "Please select..." at bounding box center [645, 534] width 89 height 20
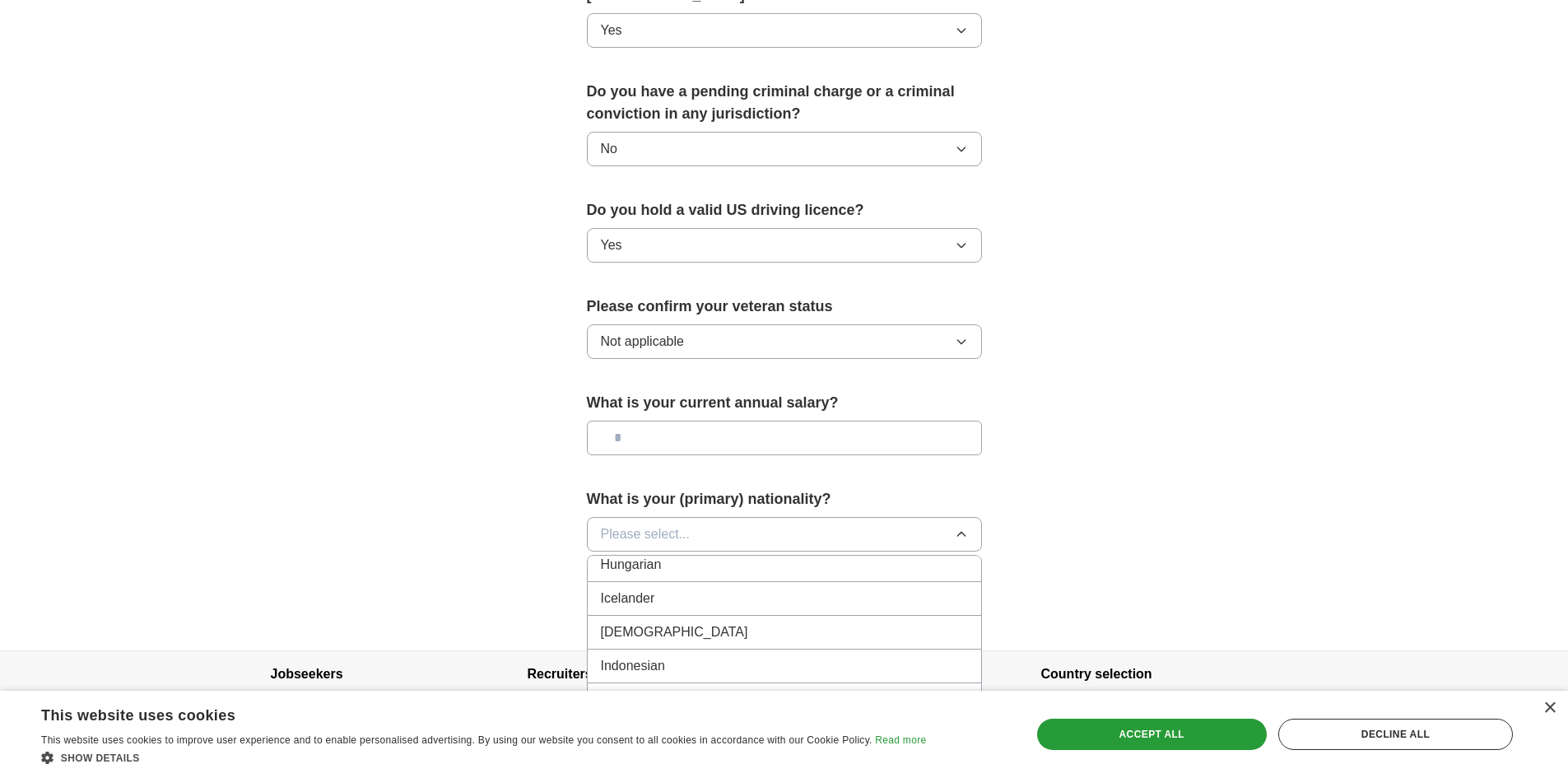
scroll to position [2640, 0]
click at [643, 624] on div "[DEMOGRAPHIC_DATA]" at bounding box center [784, 633] width 367 height 20
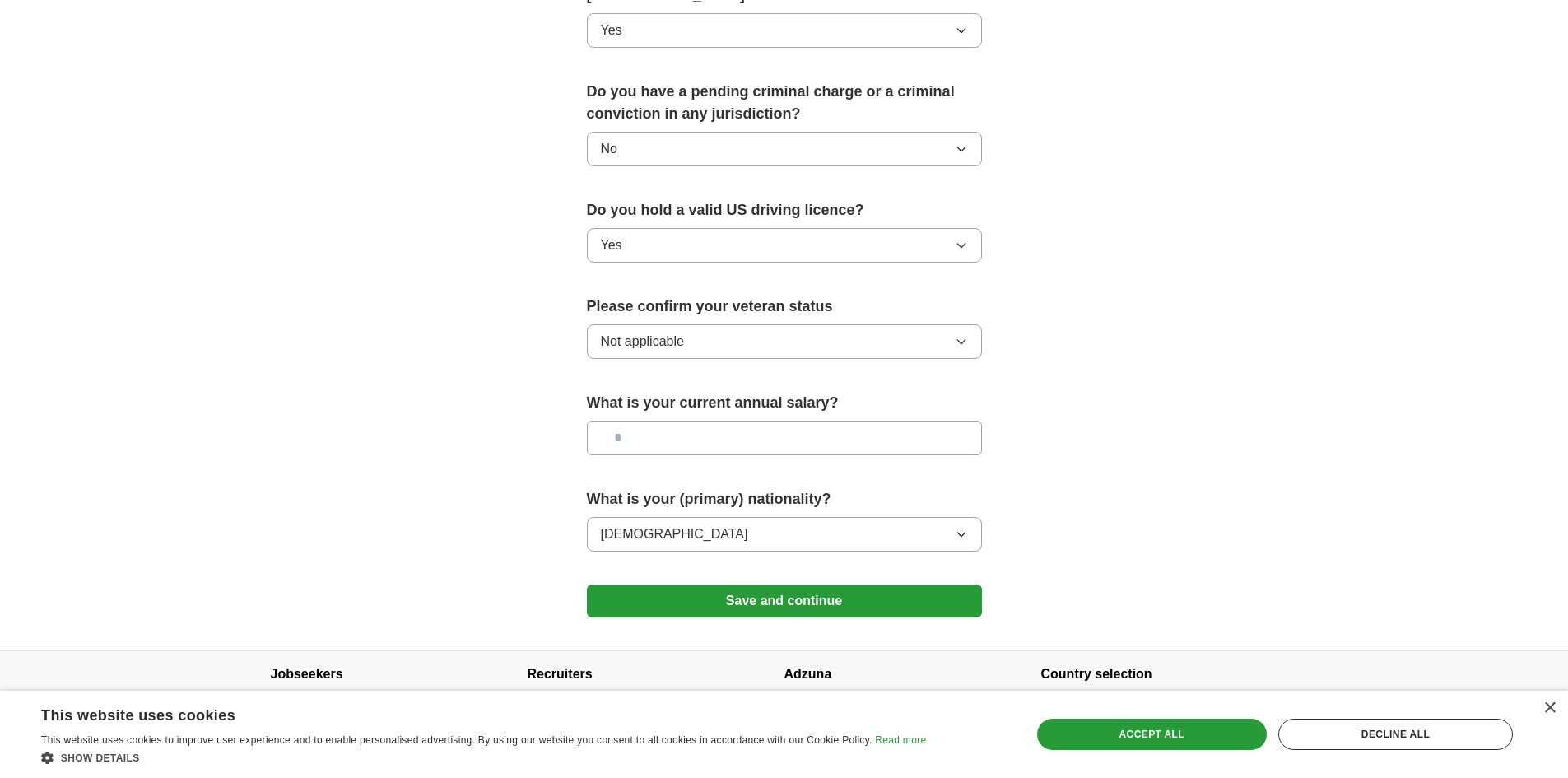
click at [774, 585] on button "Save and continue" at bounding box center [784, 601] width 395 height 33
